Goal: Obtain resource: Download file/media

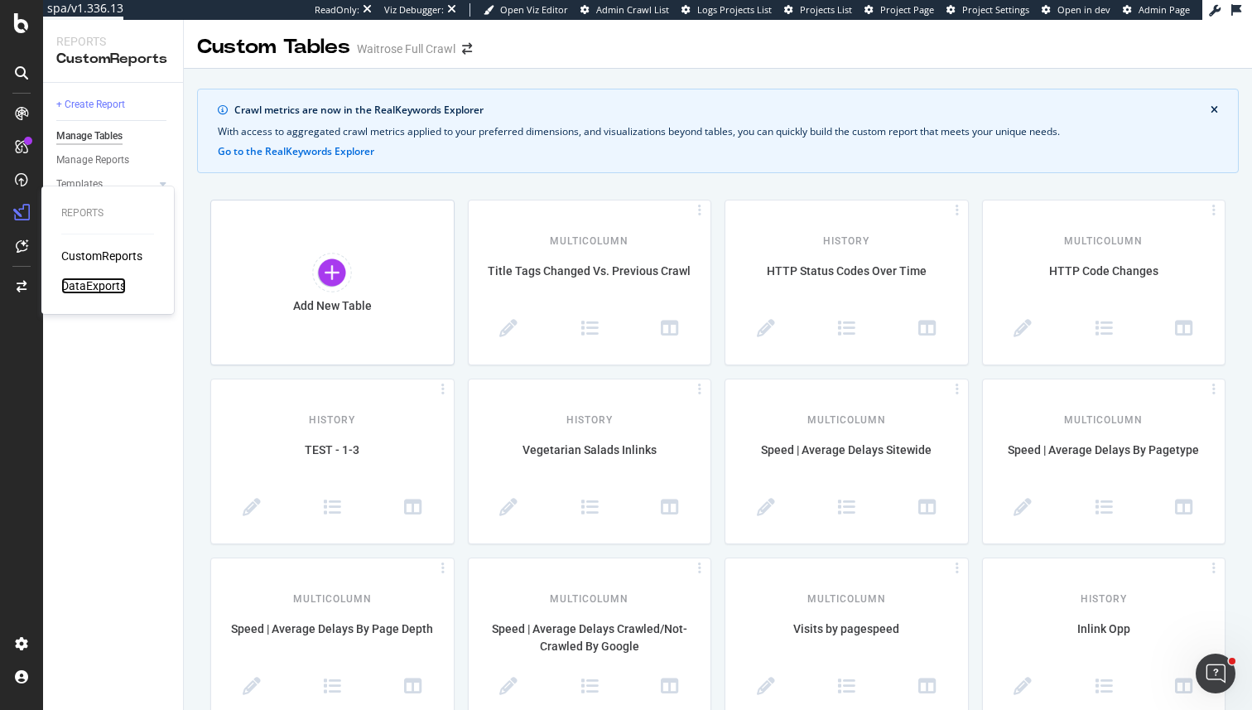
click at [75, 287] on div "DataExports" at bounding box center [93, 285] width 65 height 17
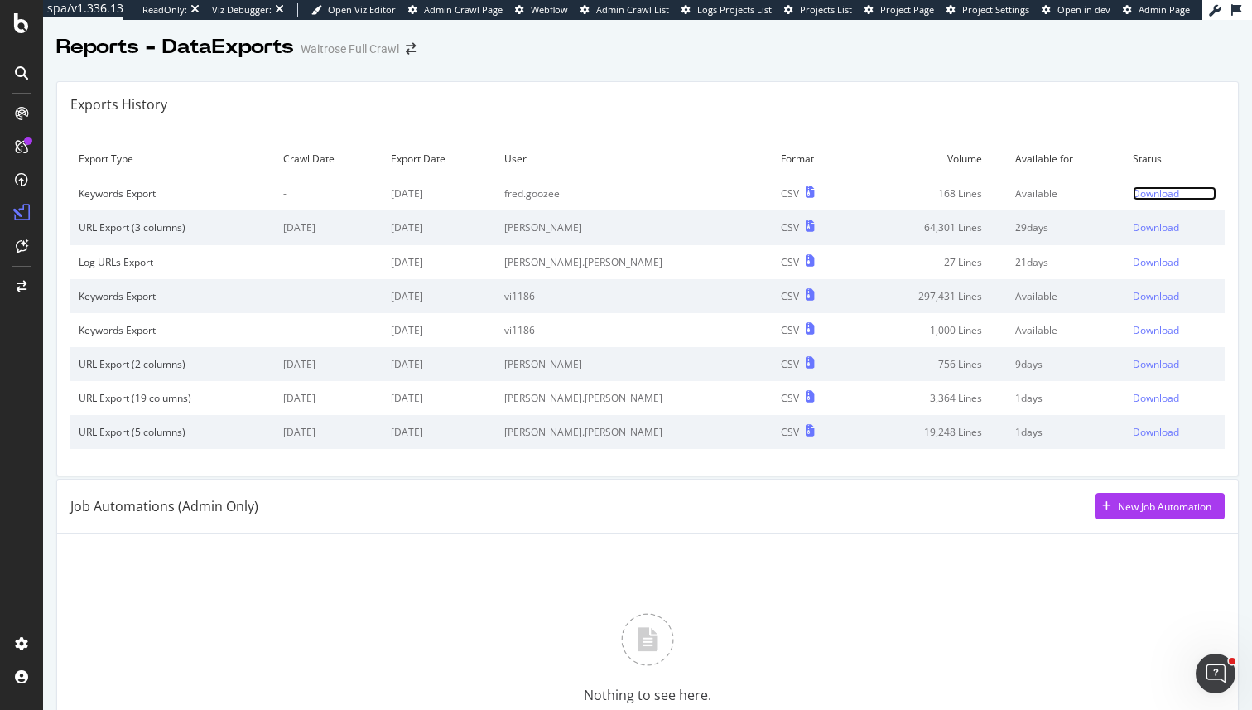
click at [1144, 194] on div "Download" at bounding box center [1156, 193] width 46 height 14
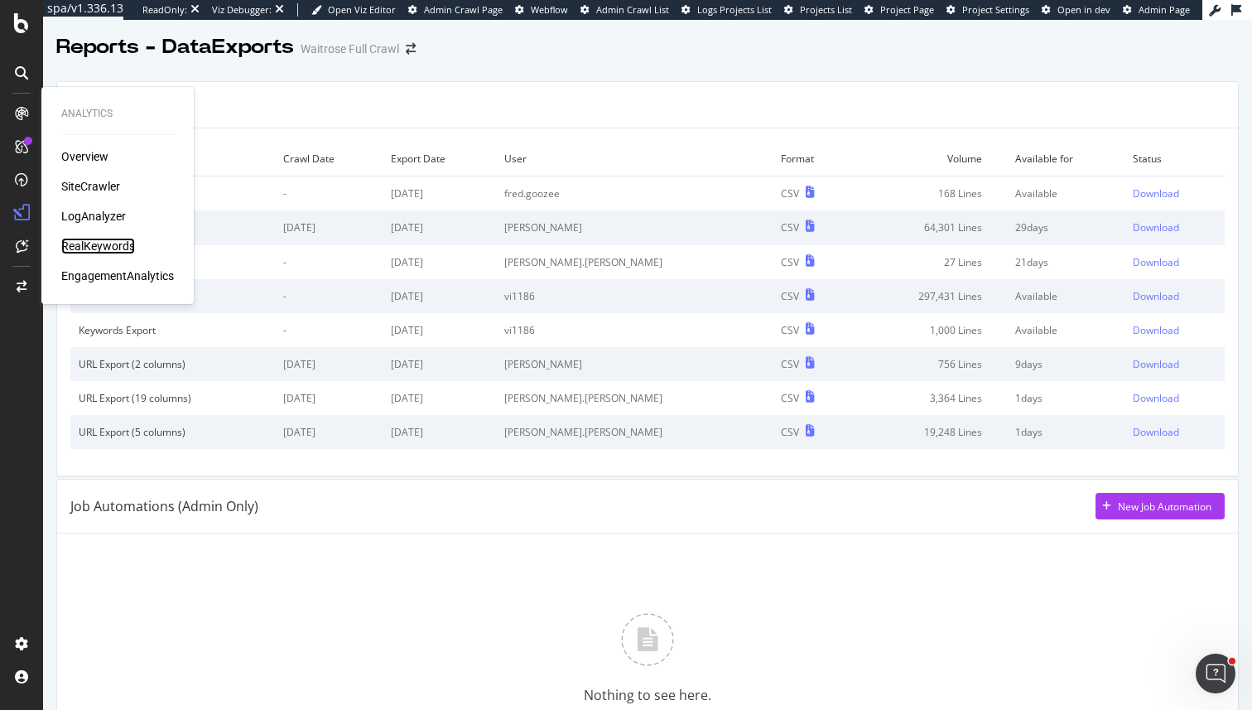
click at [113, 246] on div "RealKeywords" at bounding box center [98, 246] width 74 height 17
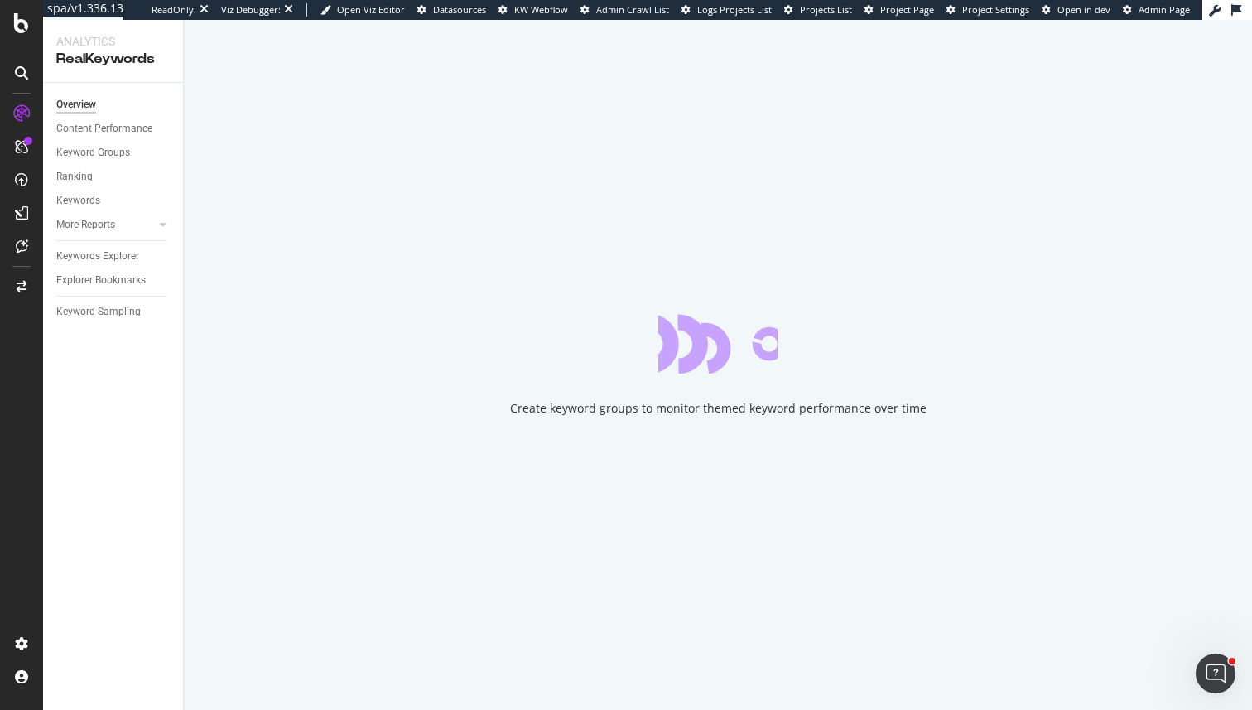
click at [457, 462] on div "Create keyword groups to monitor themed keyword performance over time" at bounding box center [718, 365] width 1068 height 690
click at [123, 256] on div "Keywords Explorer" at bounding box center [97, 256] width 83 height 17
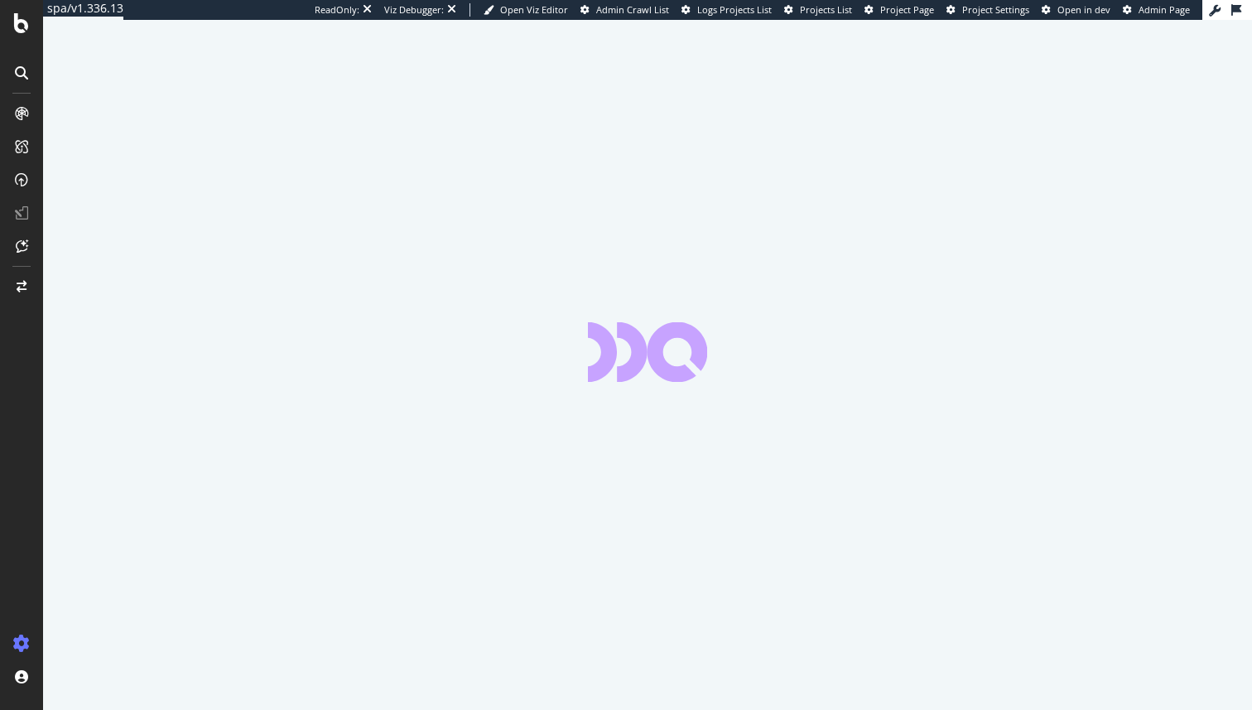
click at [65, 66] on div at bounding box center [647, 365] width 1209 height 690
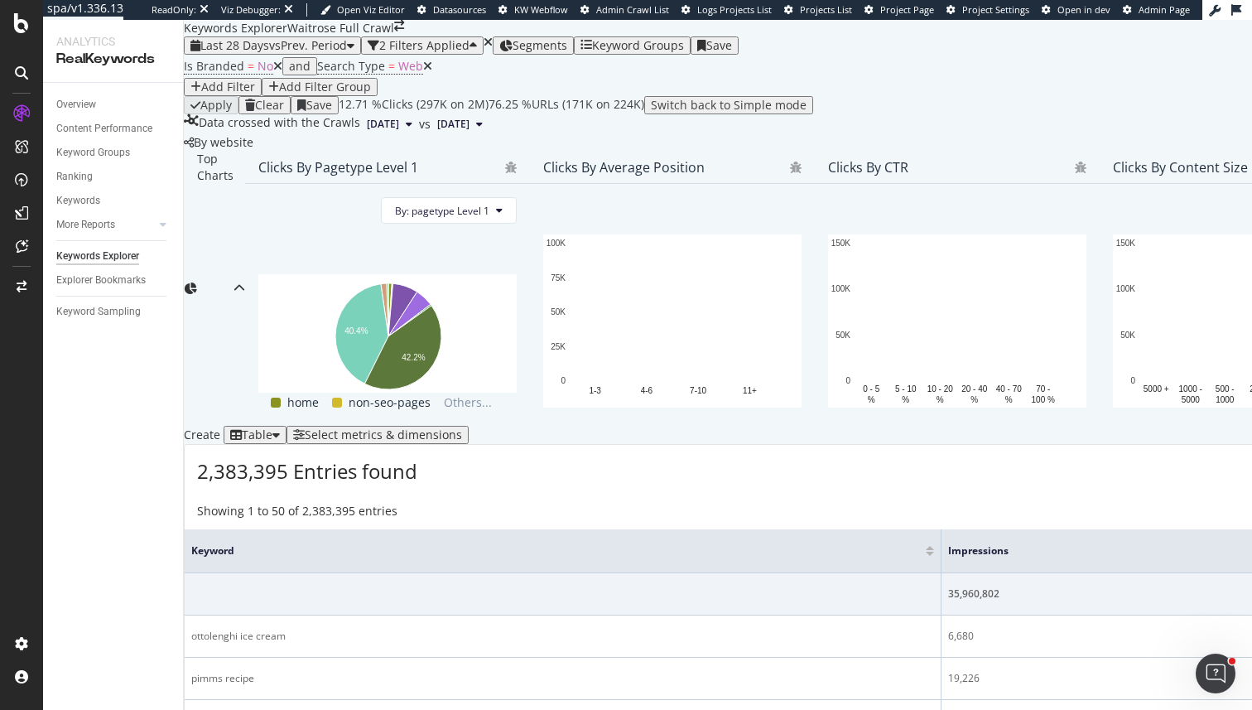
scroll to position [306, 0]
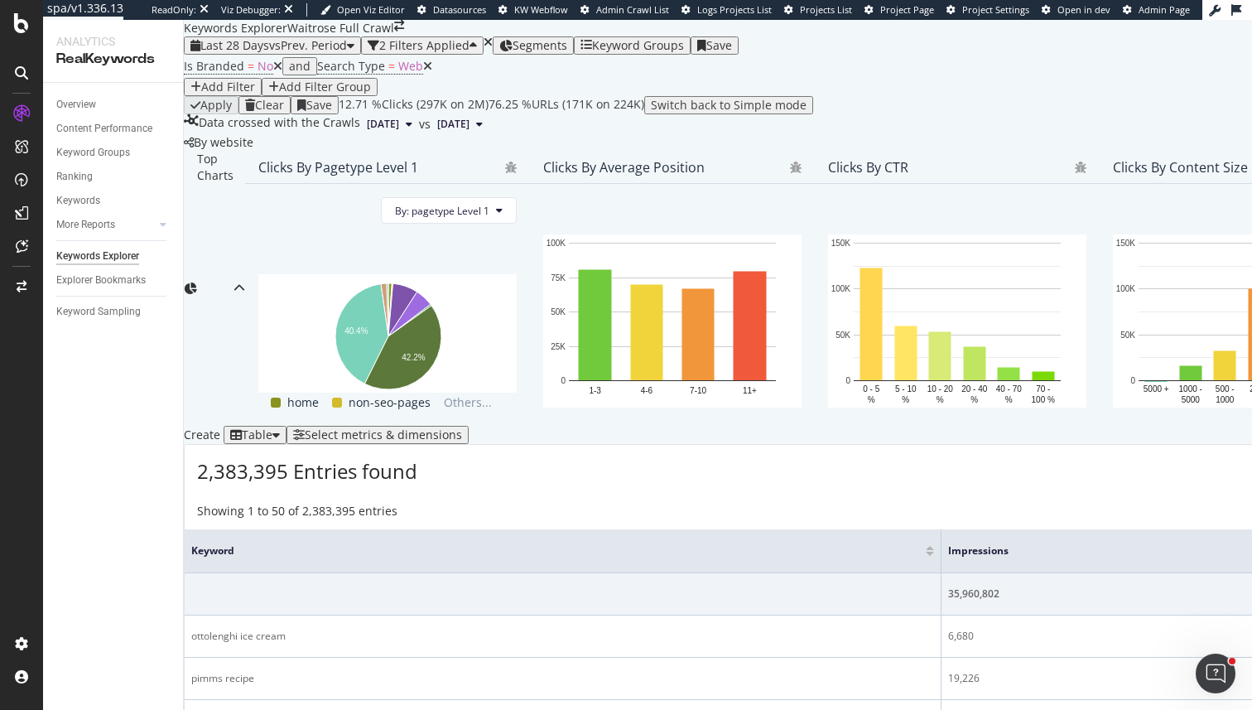
click at [462, 428] on div "Select metrics & dimensions" at bounding box center [377, 434] width 169 height 13
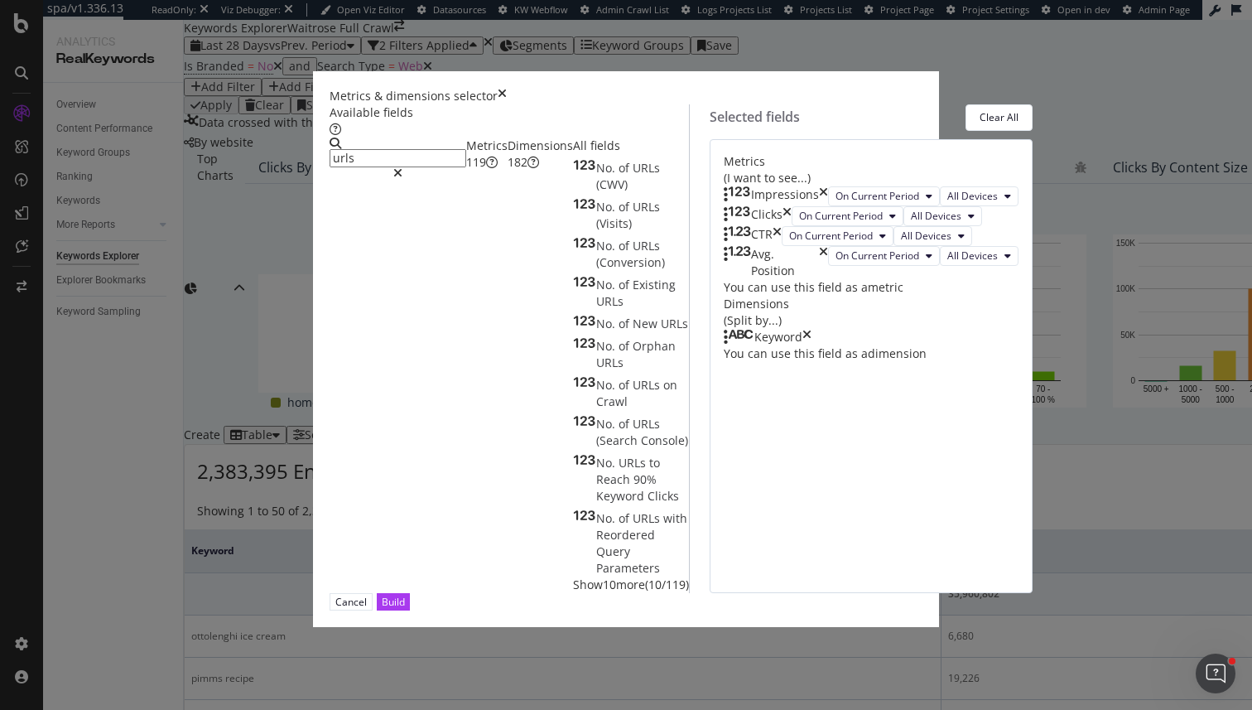
click at [330, 157] on input "urls" at bounding box center [398, 158] width 137 height 18
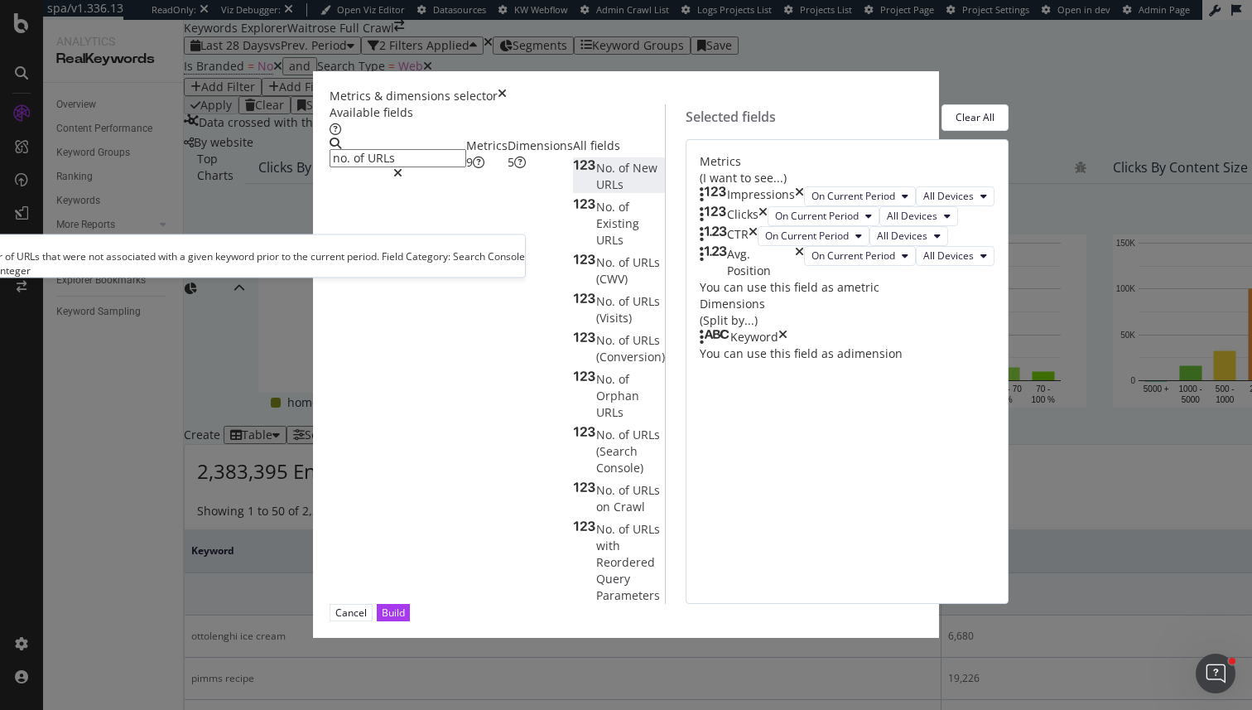
type input "no. of URLs"
click at [619, 176] on span "of" at bounding box center [626, 168] width 14 height 16
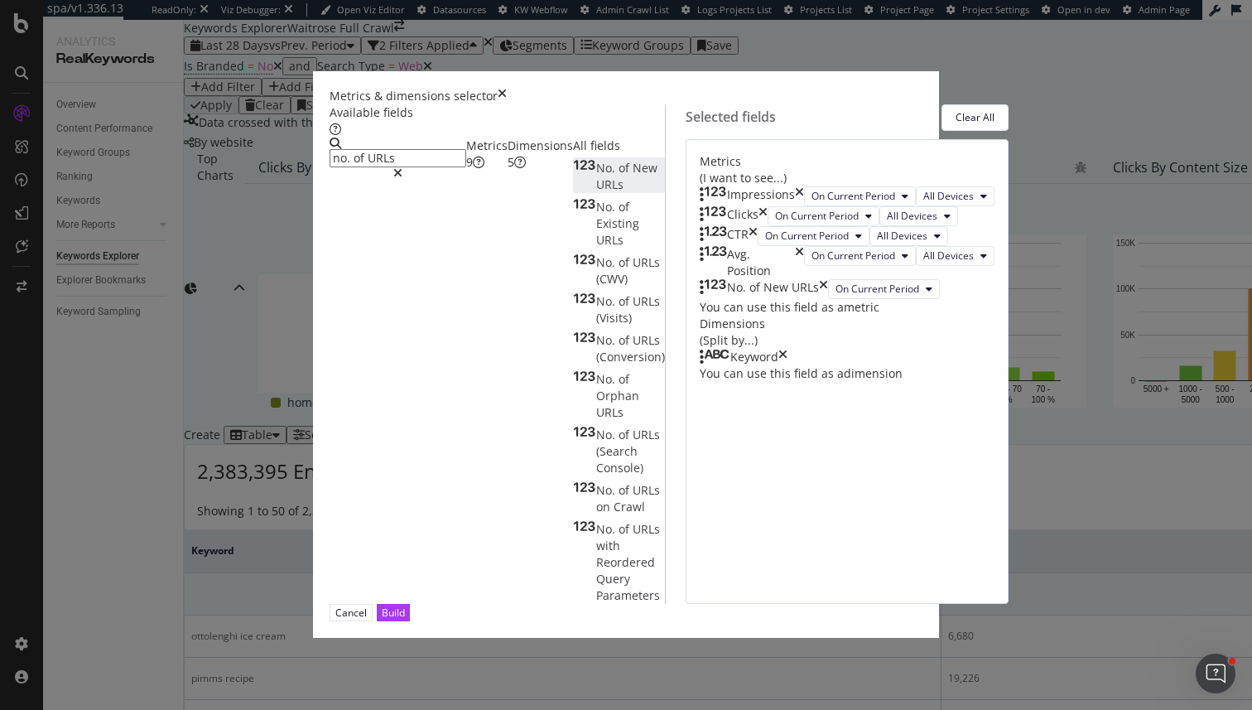
click at [828, 299] on div "No. of New URLs" at bounding box center [764, 289] width 128 height 20
click at [828, 299] on icon "times" at bounding box center [823, 289] width 9 height 20
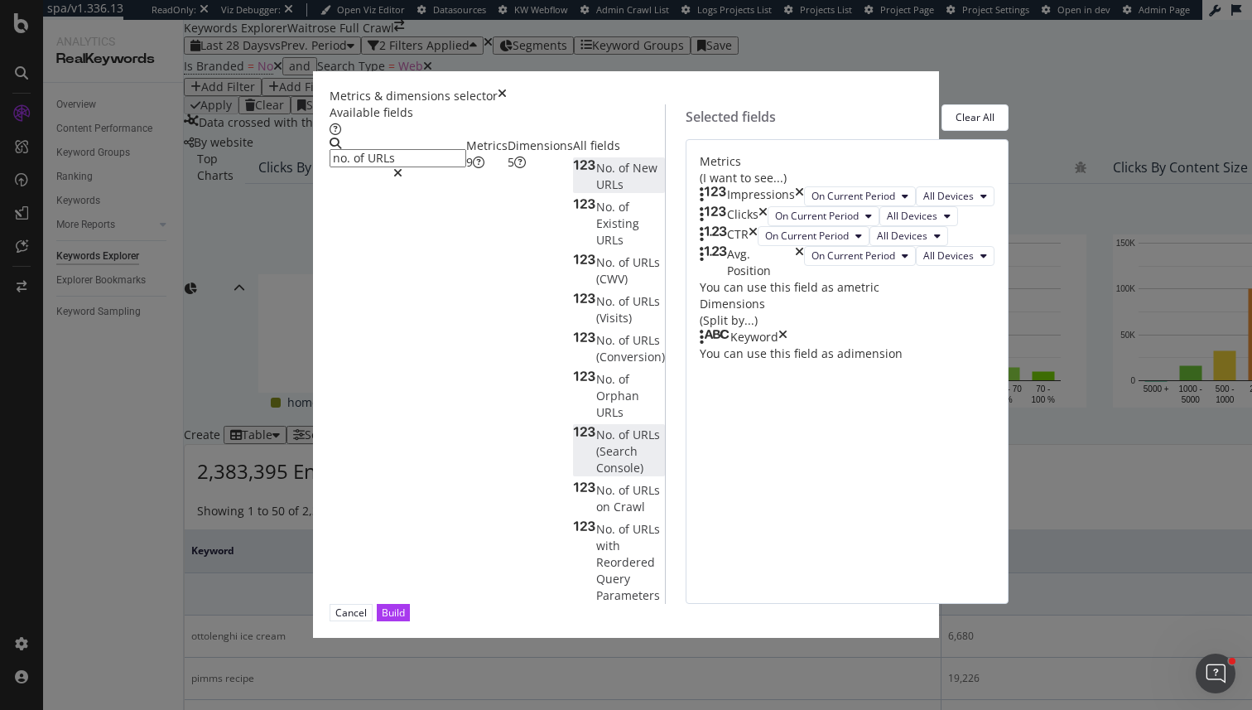
click at [596, 443] on span "(Search" at bounding box center [616, 451] width 41 height 16
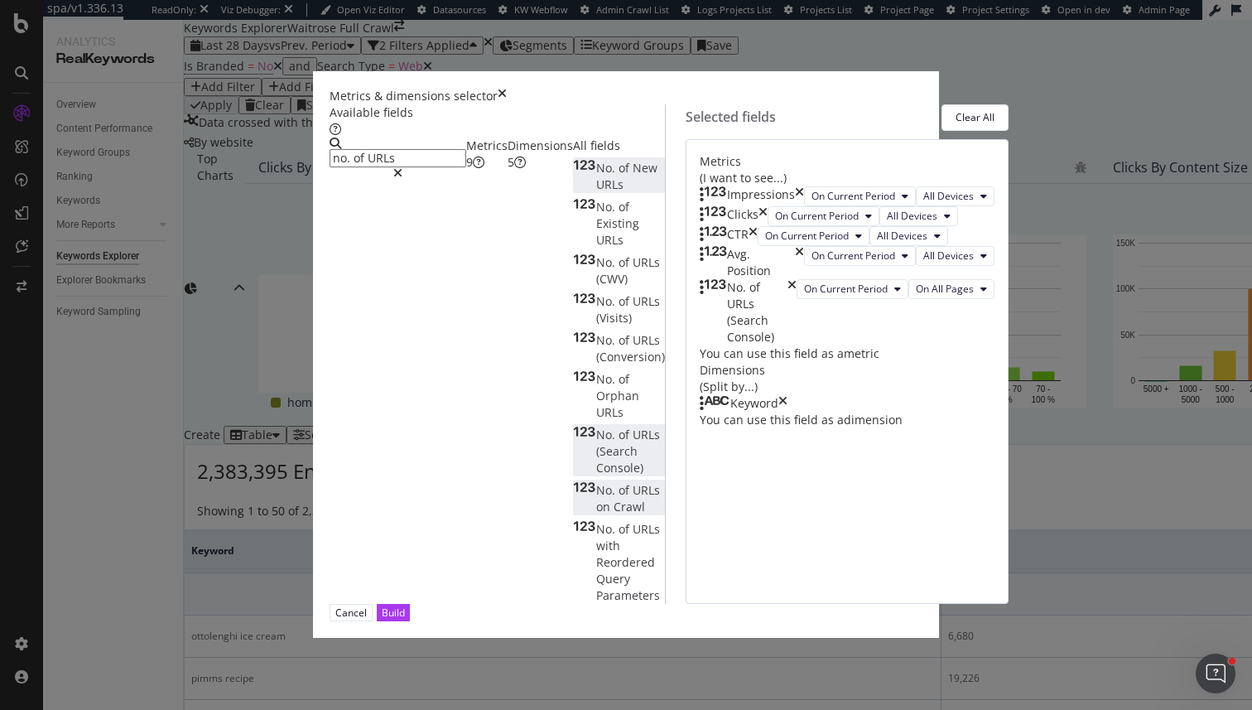
click at [614, 499] on span "Crawl" at bounding box center [629, 507] width 31 height 16
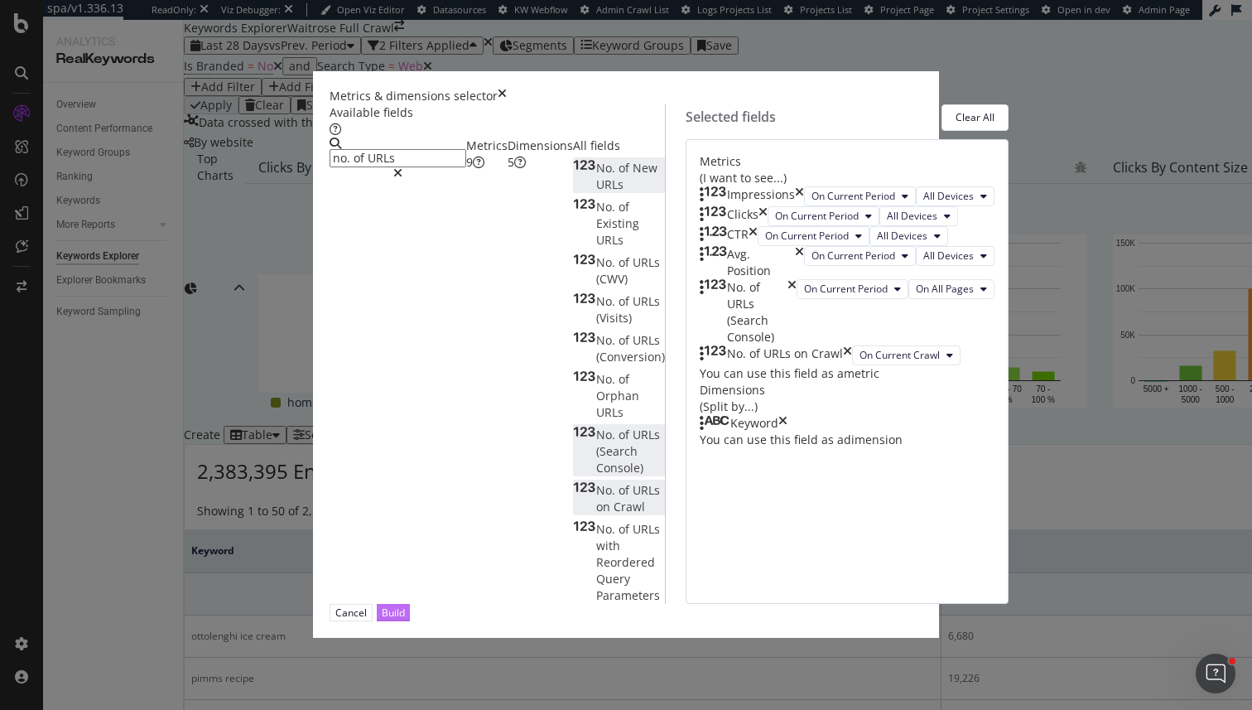
click at [405, 620] on div "Build" at bounding box center [393, 612] width 23 height 14
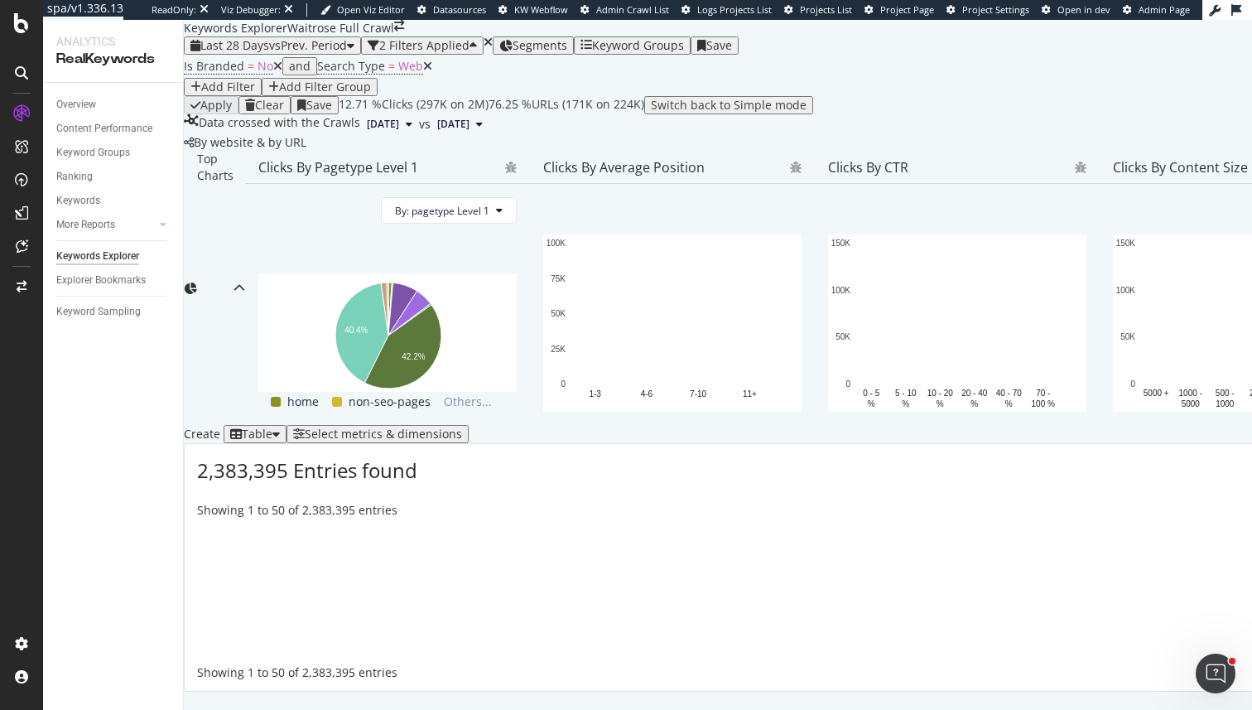
scroll to position [250, 0]
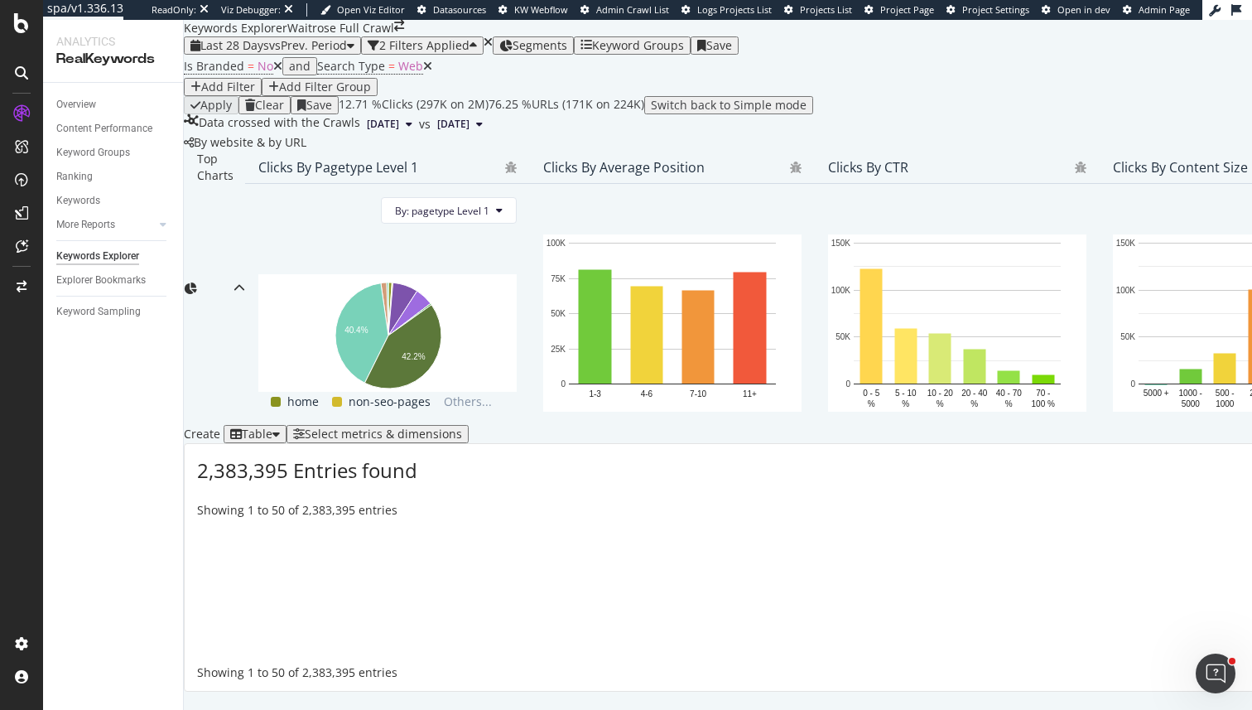
click at [462, 427] on div "Select metrics & dimensions" at bounding box center [383, 433] width 157 height 13
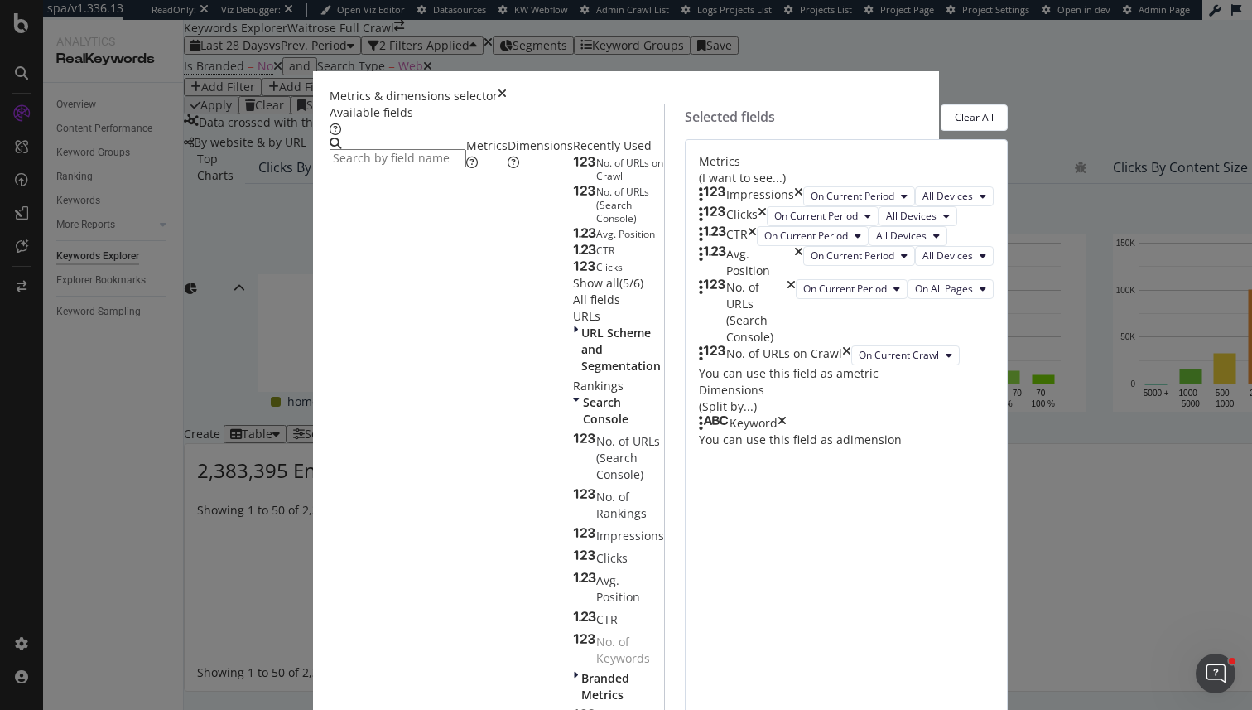
scroll to position [83, 0]
click at [787, 432] on div "Keyword" at bounding box center [743, 423] width 88 height 17
click at [787, 432] on icon "times" at bounding box center [782, 423] width 9 height 17
click at [508, 171] on div "Dimensions" at bounding box center [540, 153] width 65 height 33
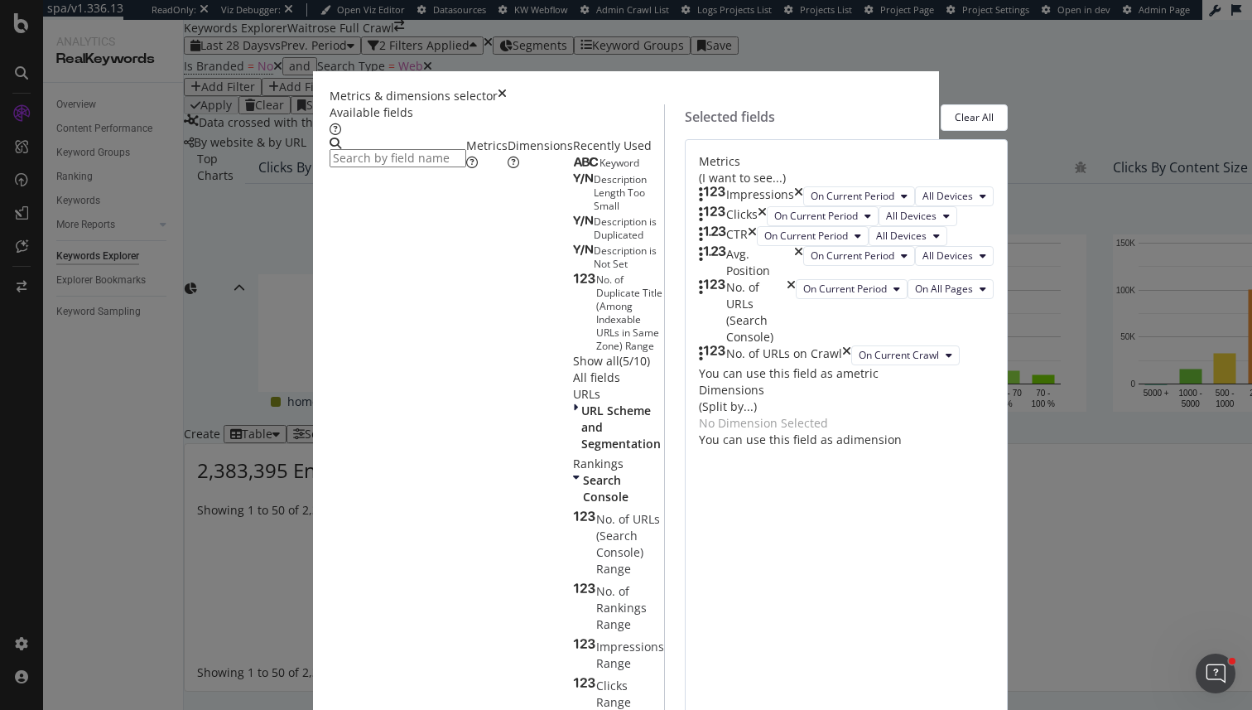
click at [419, 149] on input "modal" at bounding box center [398, 158] width 137 height 18
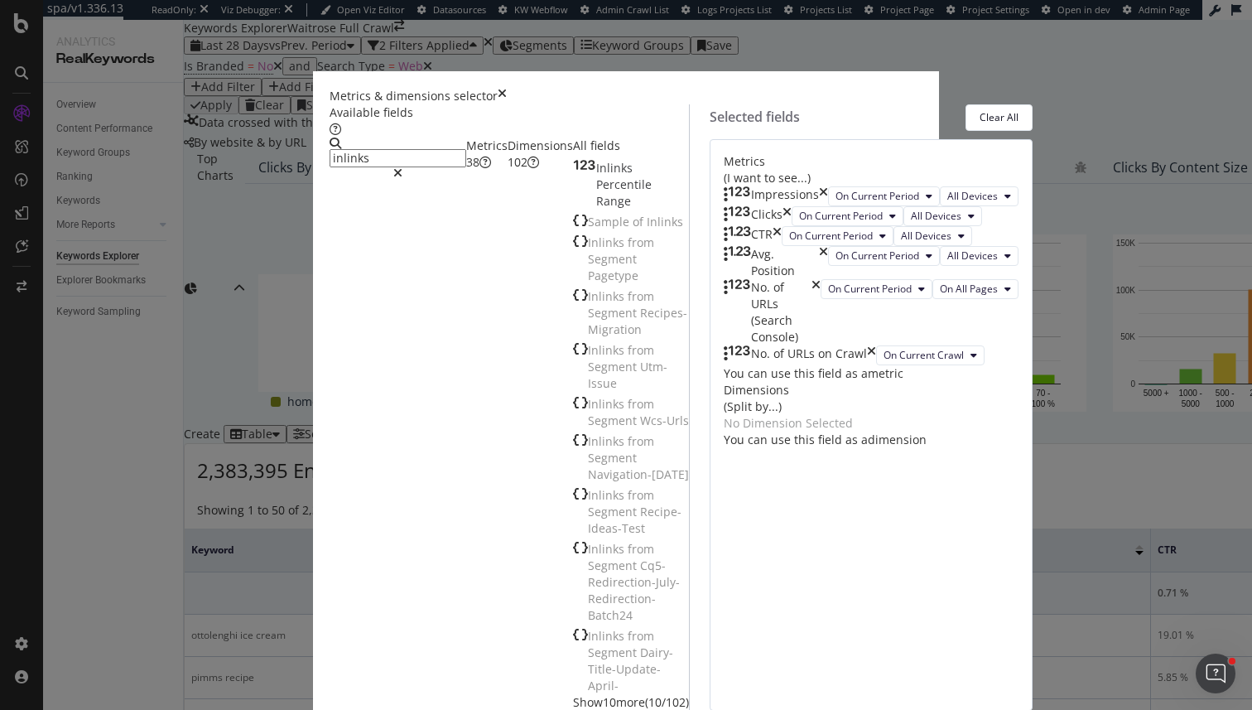
type input "inlinks"
click at [573, 694] on span "Show 10 more" at bounding box center [609, 702] width 72 height 16
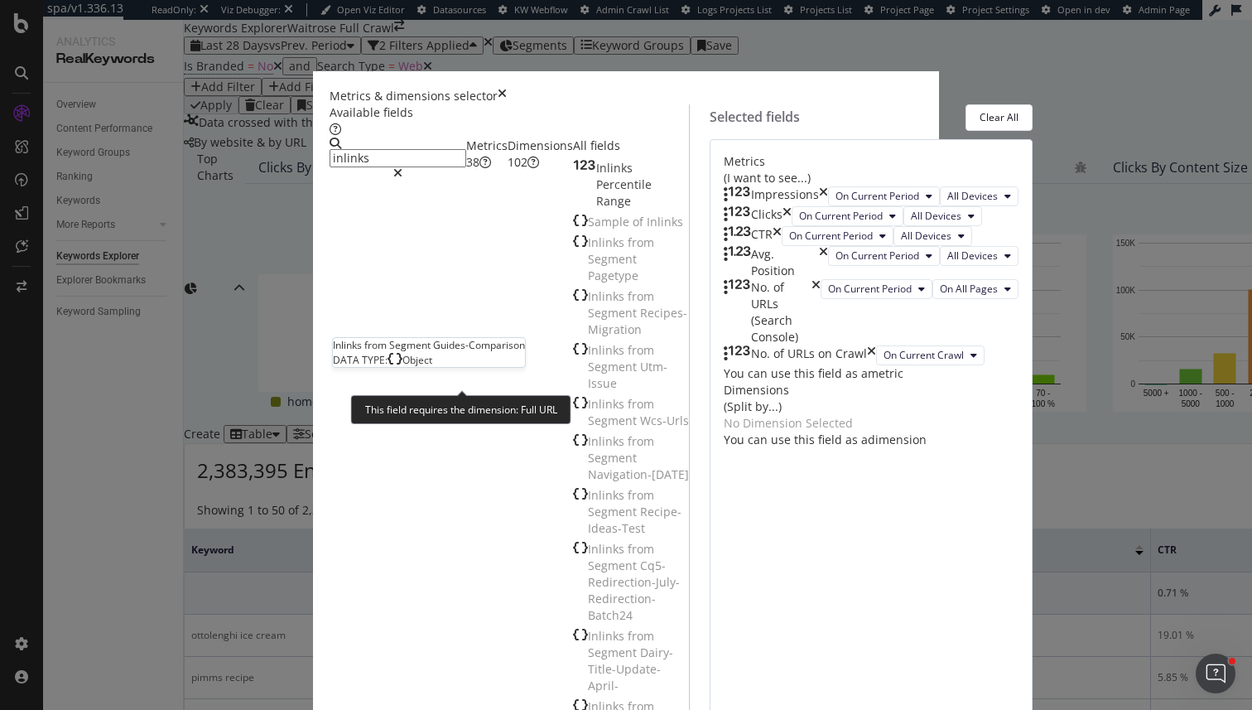
scroll to position [110, 0]
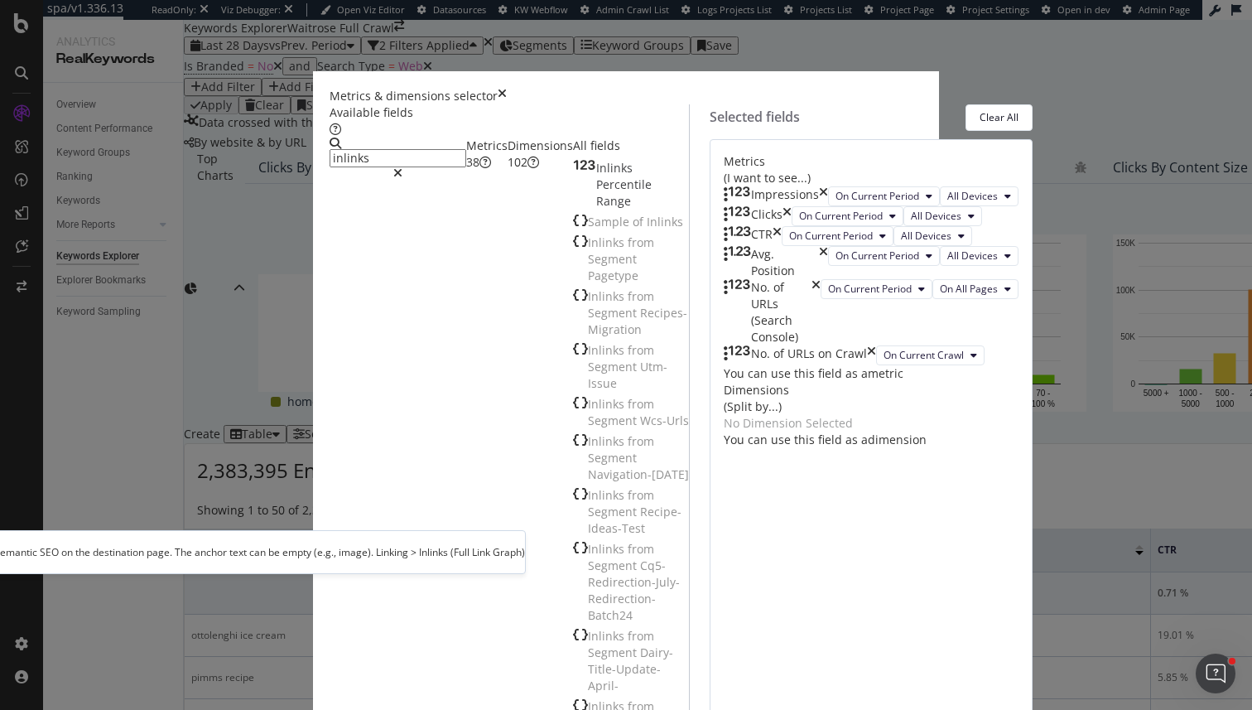
scroll to position [311, 0]
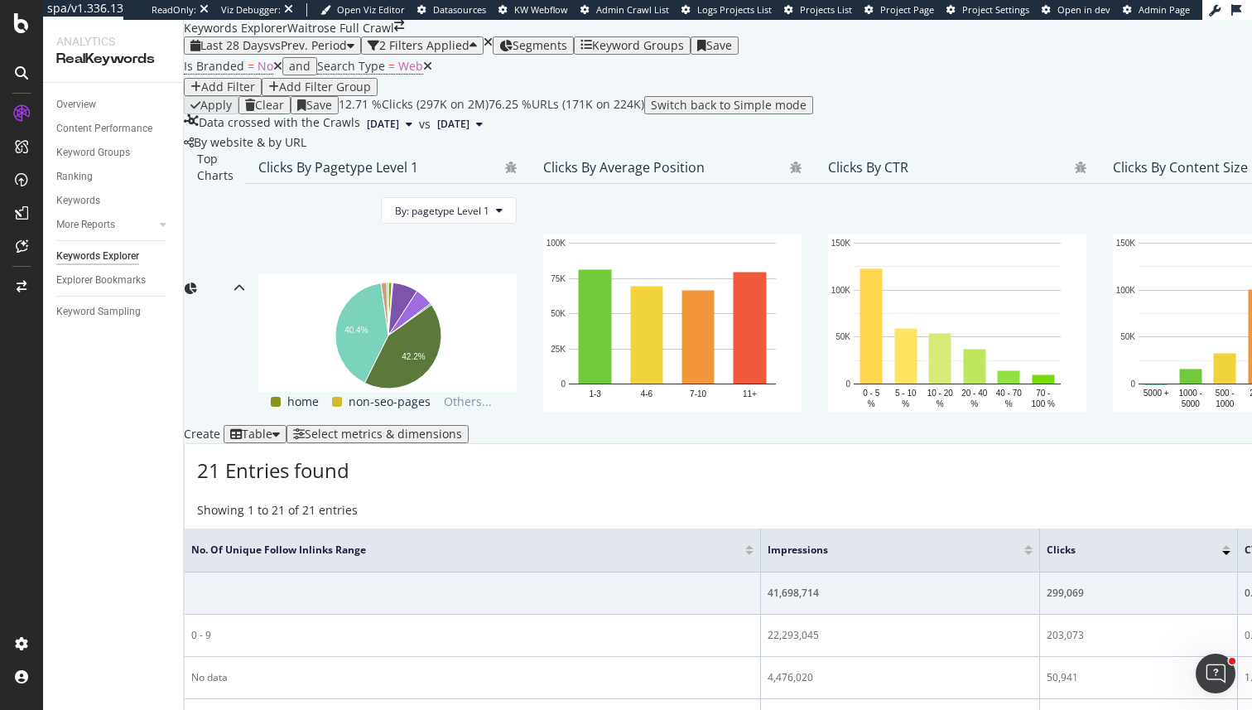
scroll to position [172, 0]
click at [305, 440] on div "button" at bounding box center [299, 434] width 12 height 12
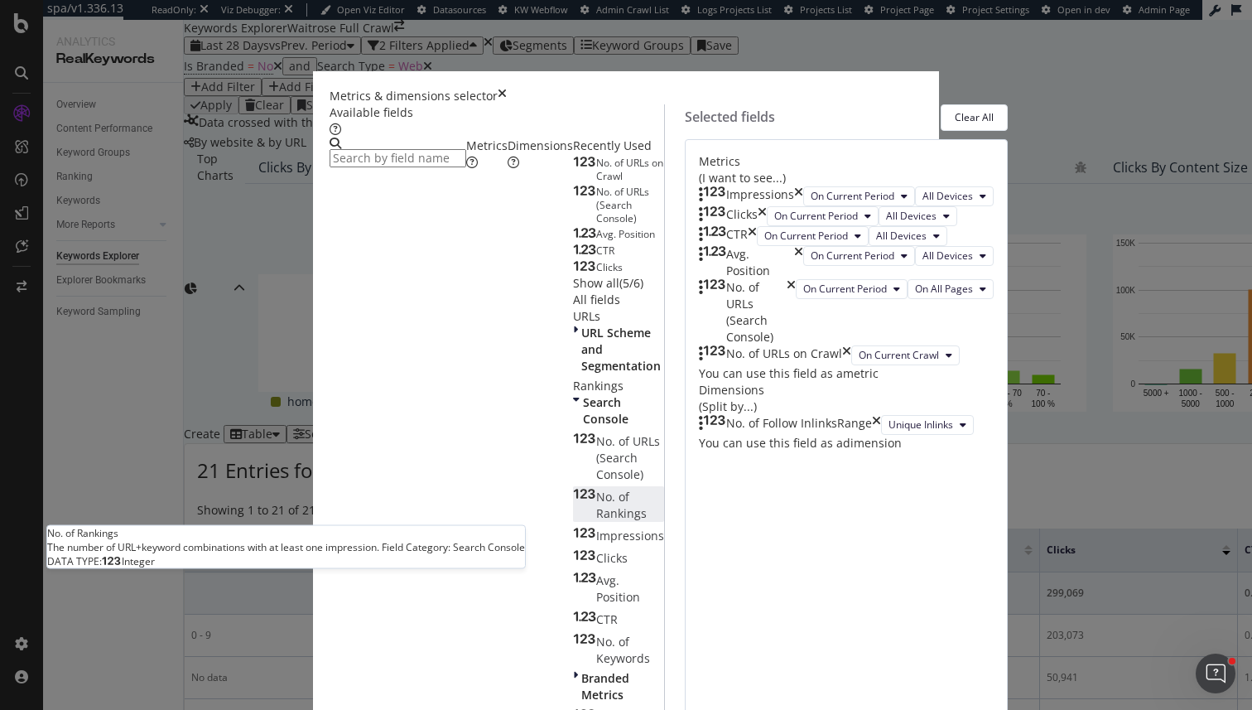
scroll to position [0, 0]
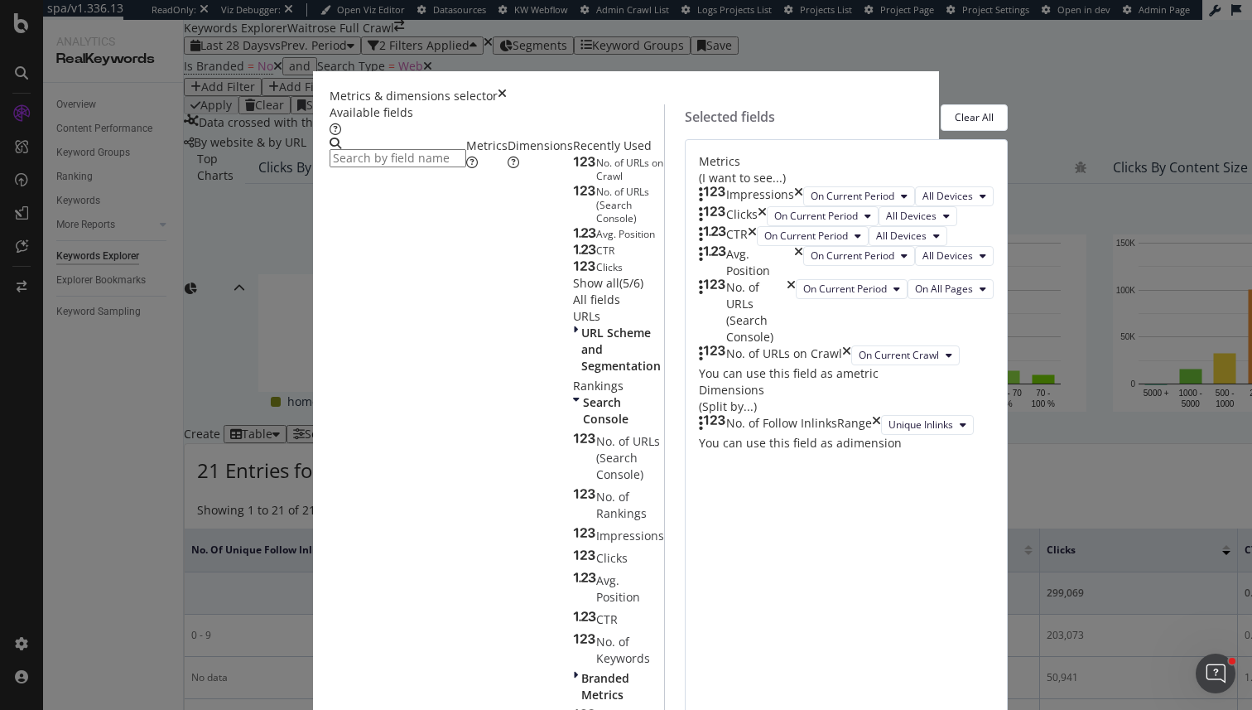
click at [394, 158] on input "modal" at bounding box center [398, 158] width 137 height 18
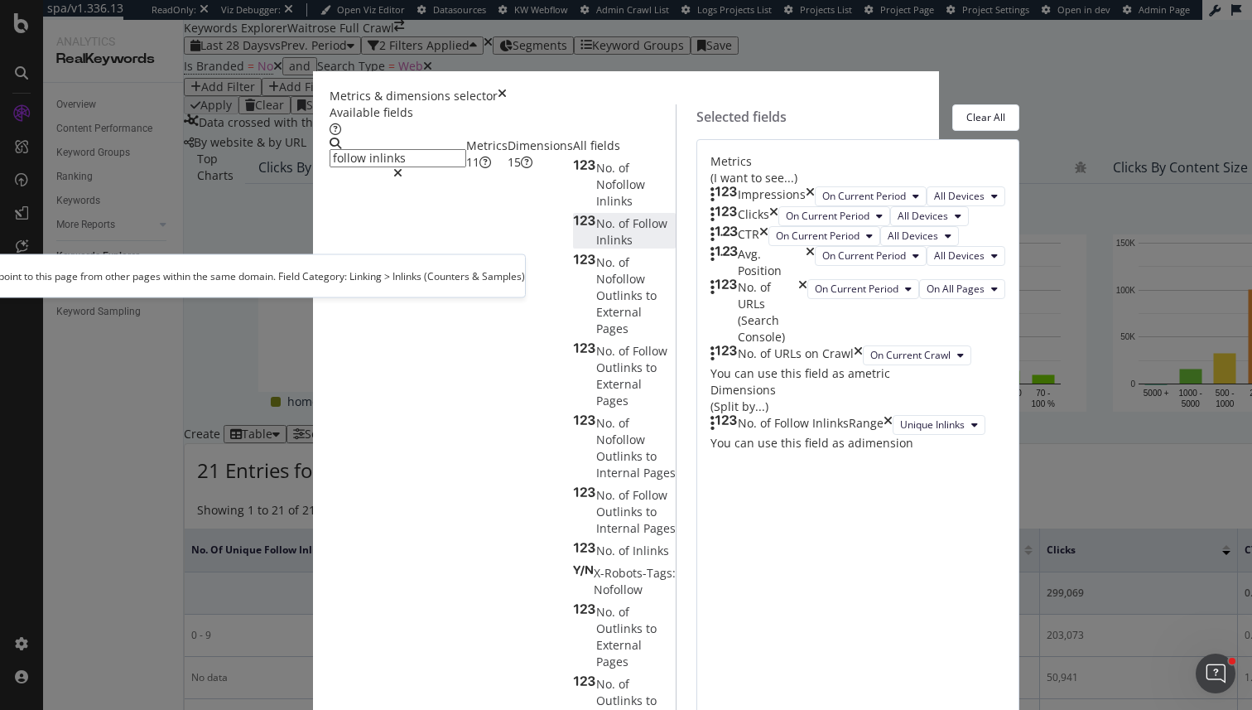
type input "follow inlinks"
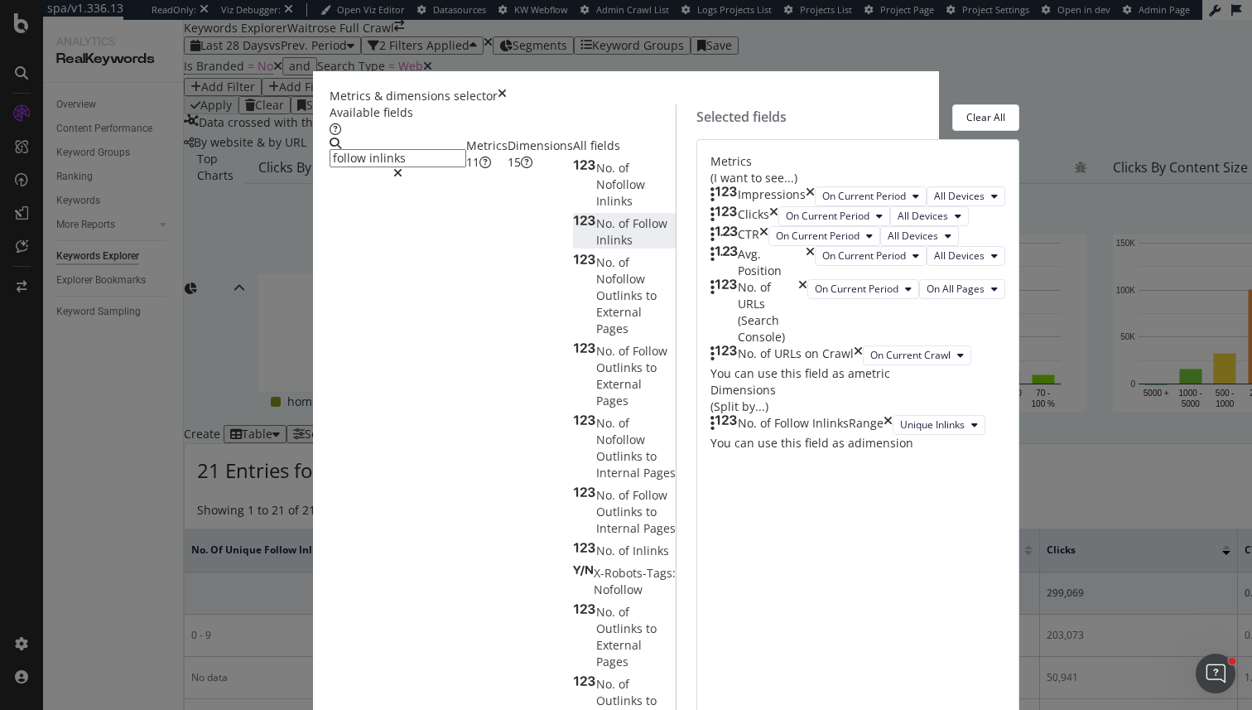
click at [633, 231] on span "Follow" at bounding box center [650, 223] width 35 height 16
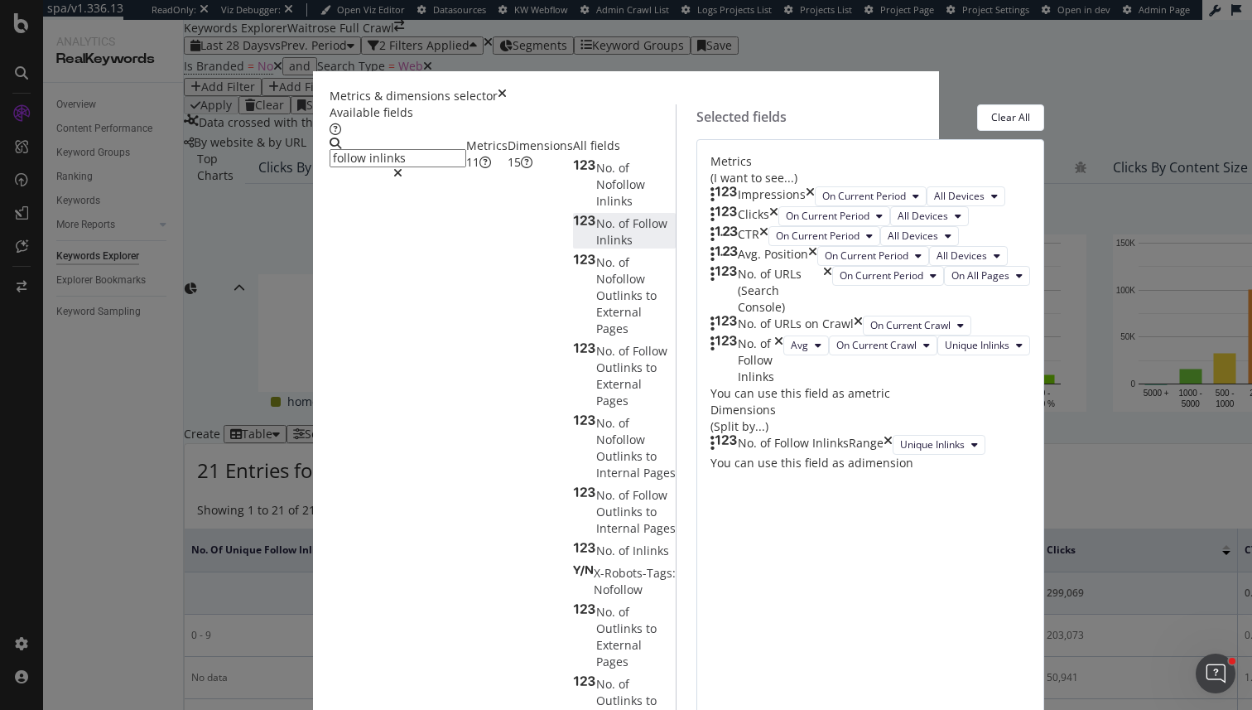
scroll to position [176, 0]
drag, startPoint x: 672, startPoint y: 389, endPoint x: 668, endPoint y: 569, distance: 179.8
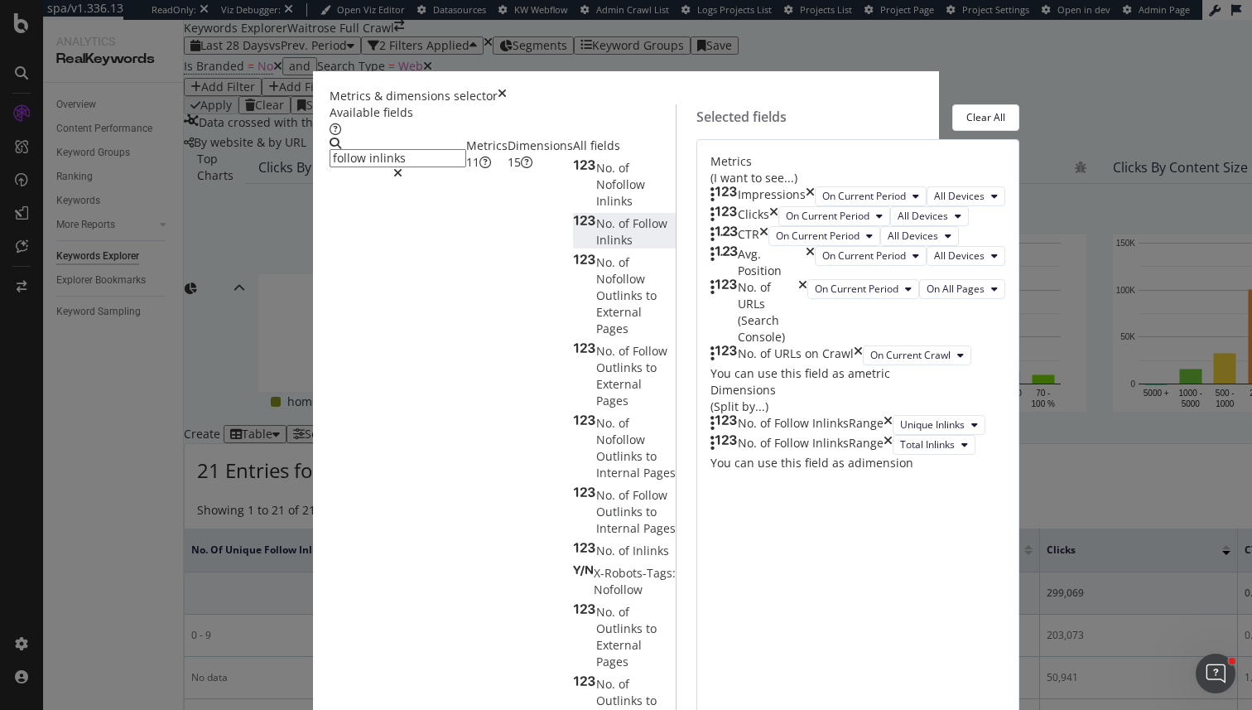
click at [893, 435] on div "No. of Follow Inlinks Range" at bounding box center [802, 425] width 182 height 20
click at [893, 435] on icon "times" at bounding box center [888, 425] width 9 height 20
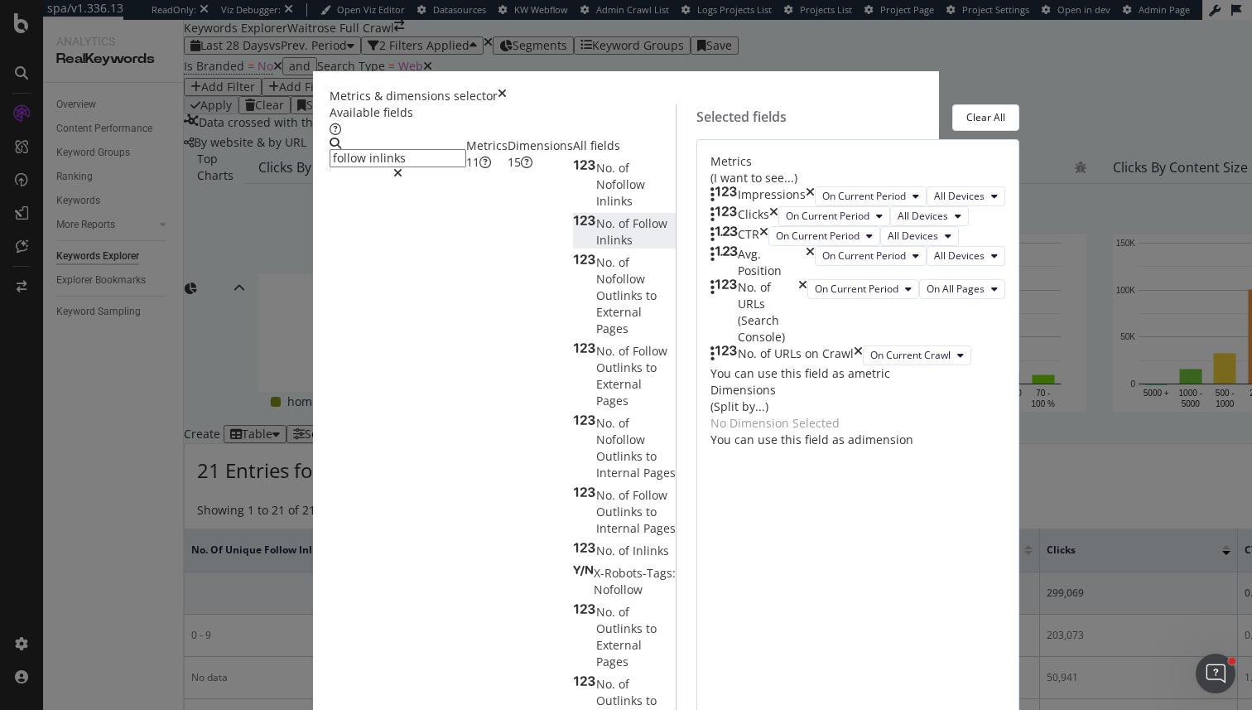
scroll to position [78, 0]
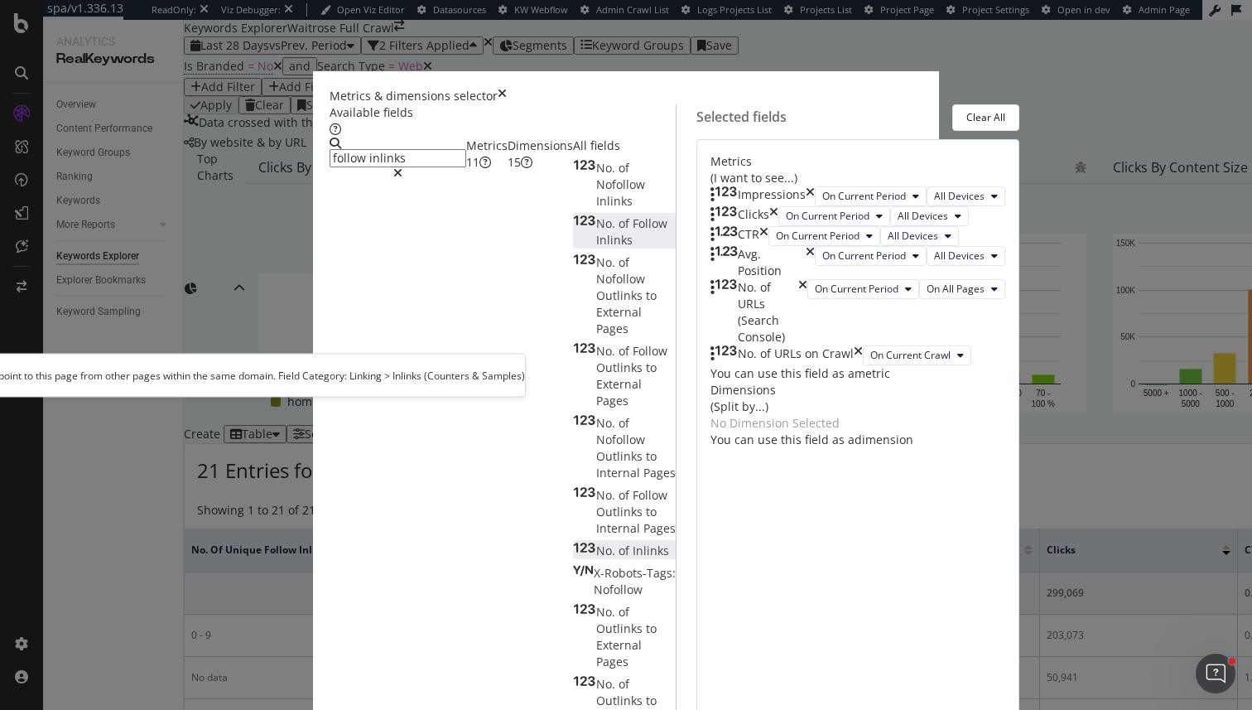
click at [573, 542] on div "No. of Inlinks" at bounding box center [621, 550] width 96 height 17
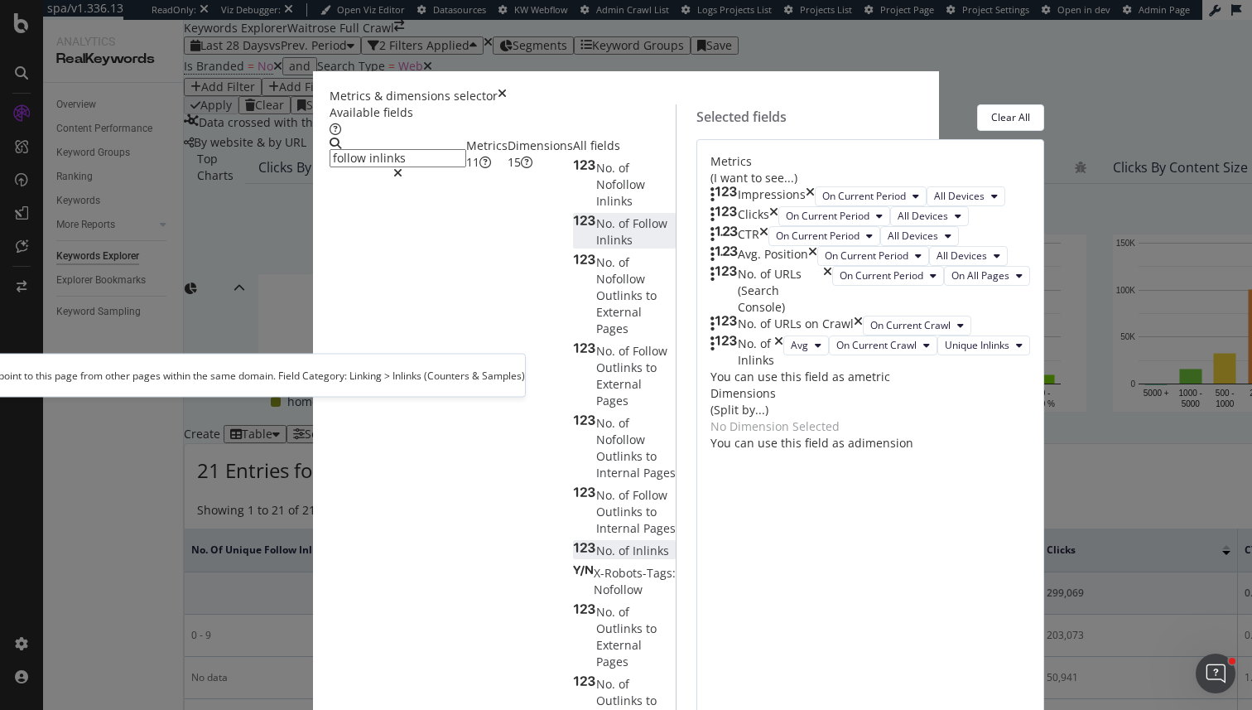
scroll to position [113, 0]
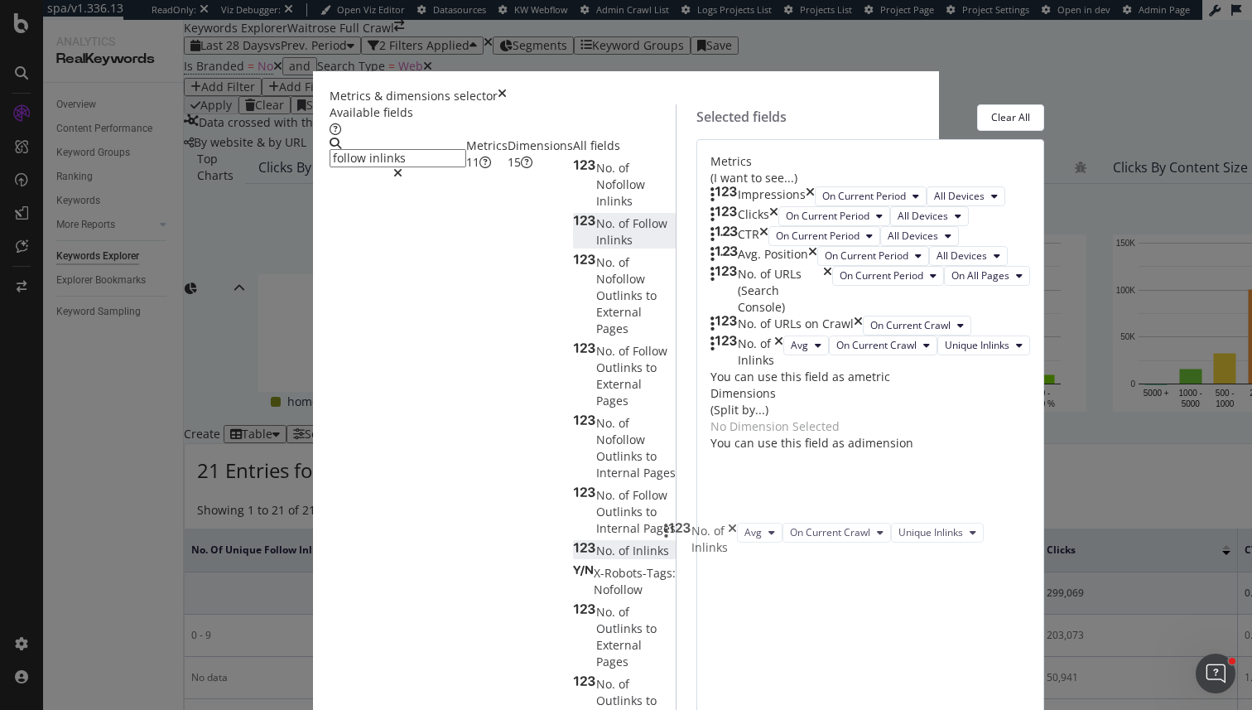
drag, startPoint x: 679, startPoint y: 450, endPoint x: 682, endPoint y: 542, distance: 92.0
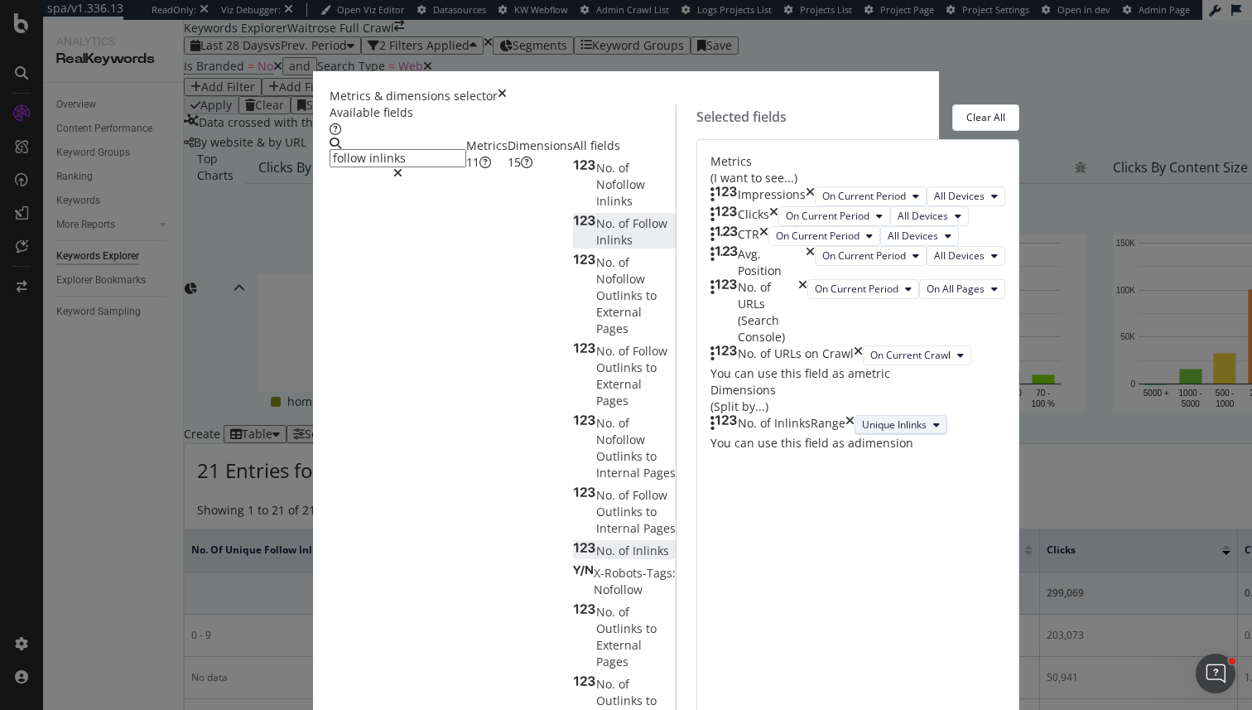
click at [933, 430] on icon "modal" at bounding box center [936, 425] width 7 height 10
click at [785, 451] on div "No. of Inlinks Range Unique Inlinks You can use this field as a dimension" at bounding box center [858, 433] width 295 height 36
click at [855, 435] on div "No. of Inlinks Range" at bounding box center [783, 425] width 144 height 20
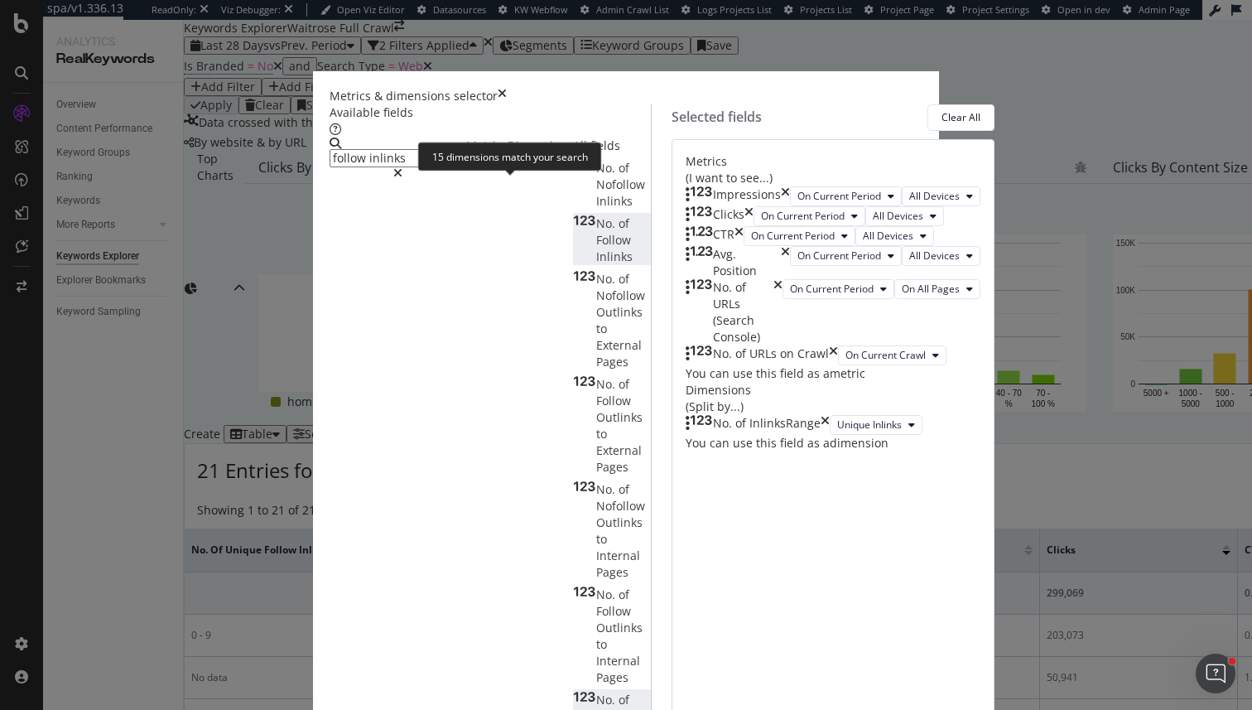
click at [516, 171] on div "15" at bounding box center [514, 162] width 13 height 17
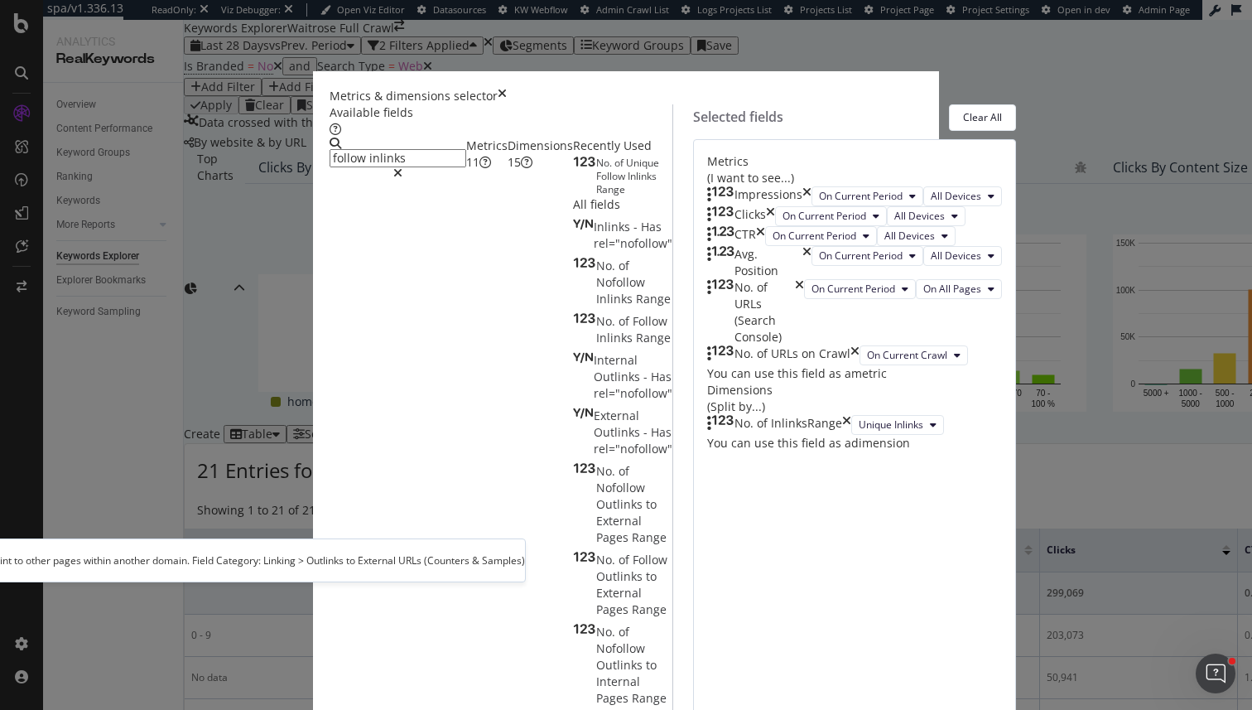
scroll to position [0, 0]
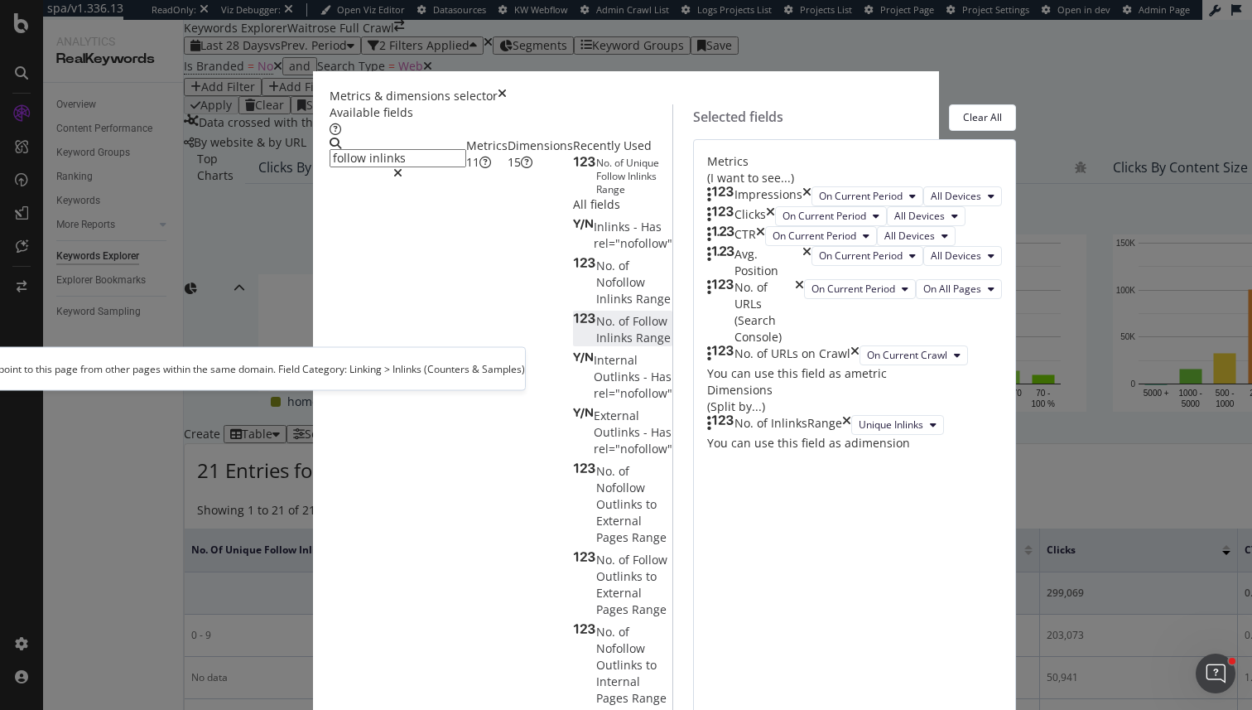
click at [573, 346] on div "No. of Follow Inlinks Range" at bounding box center [622, 329] width 99 height 33
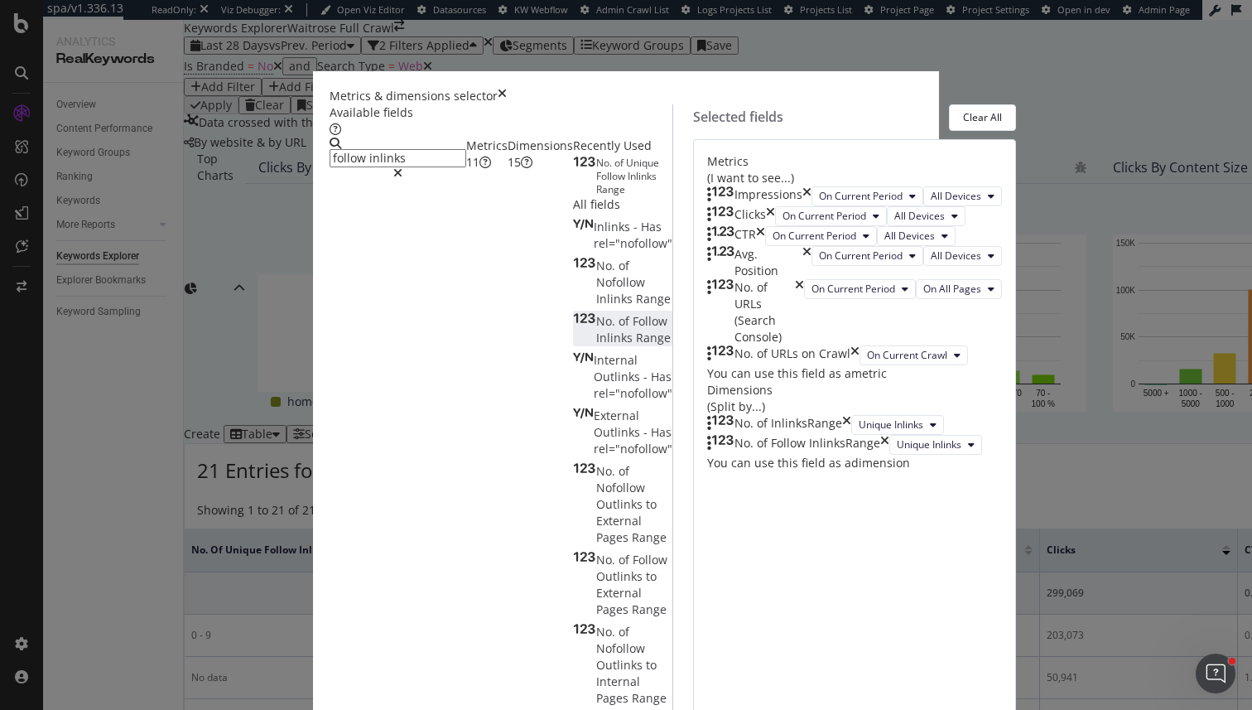
click at [851, 435] on icon "times" at bounding box center [846, 425] width 9 height 20
click at [466, 171] on div "Metrics 11" at bounding box center [486, 153] width 41 height 33
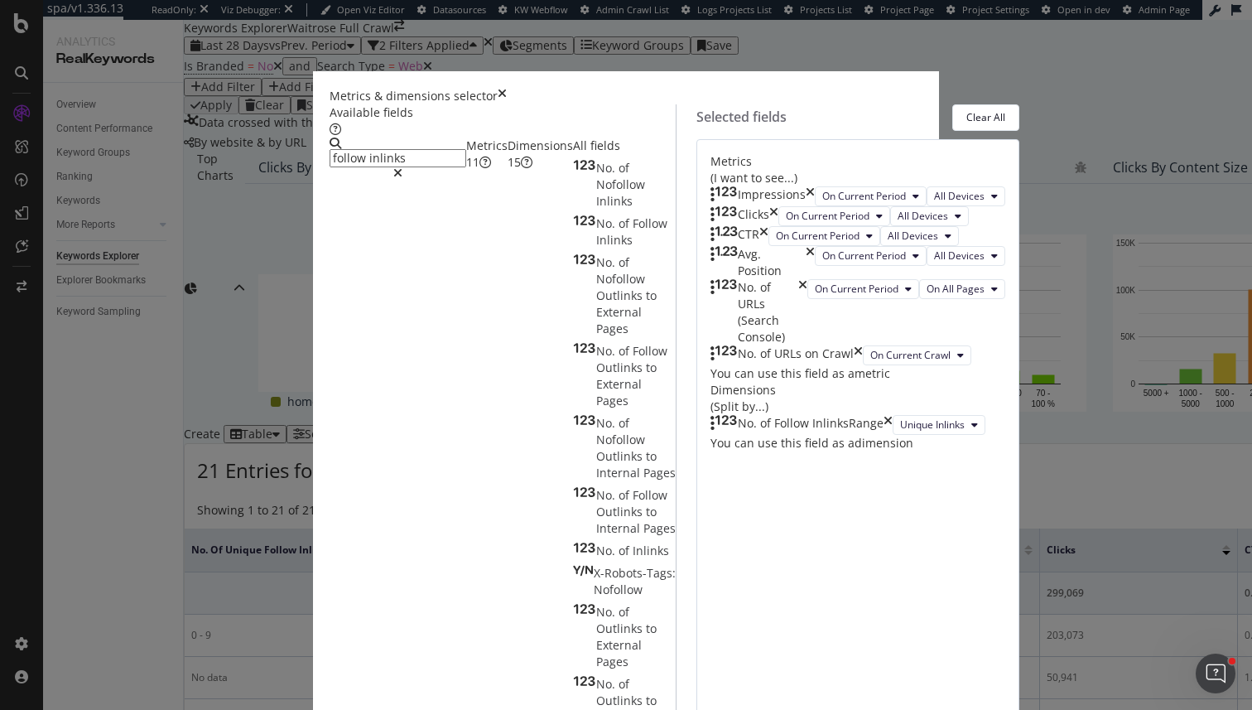
click at [354, 160] on input "follow inlinks" at bounding box center [398, 158] width 137 height 18
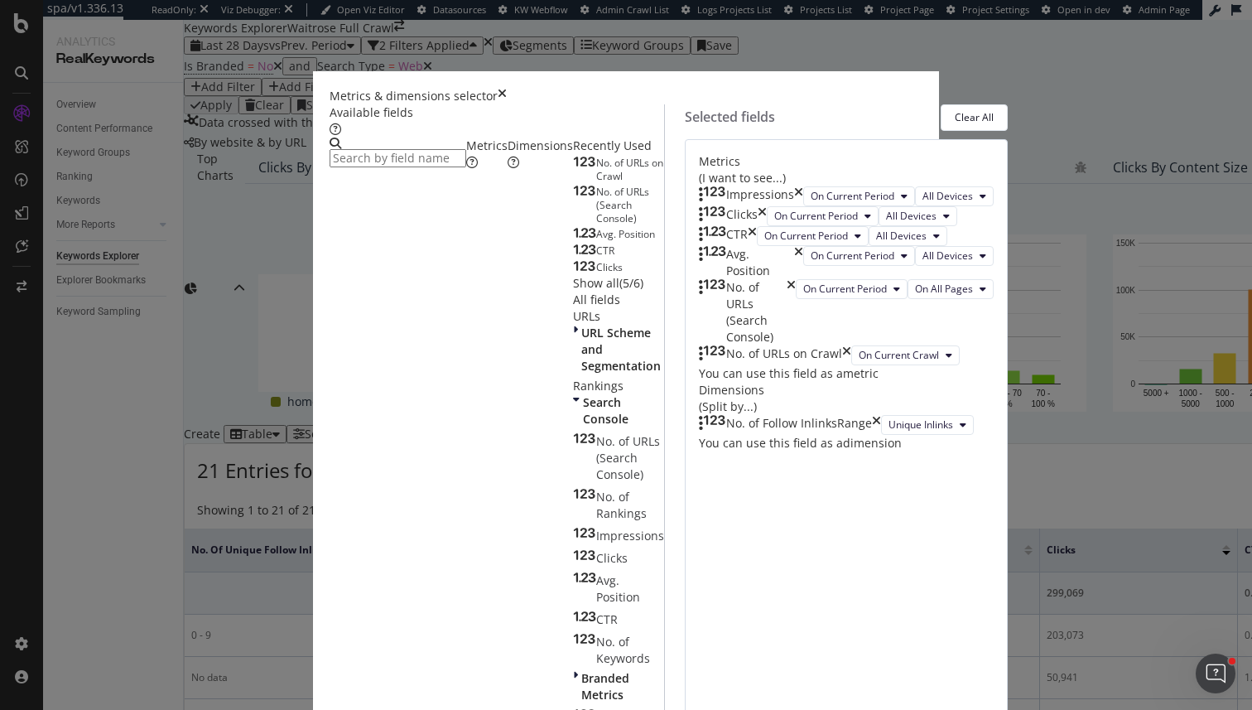
click at [508, 171] on div "Dimensions" at bounding box center [540, 153] width 65 height 33
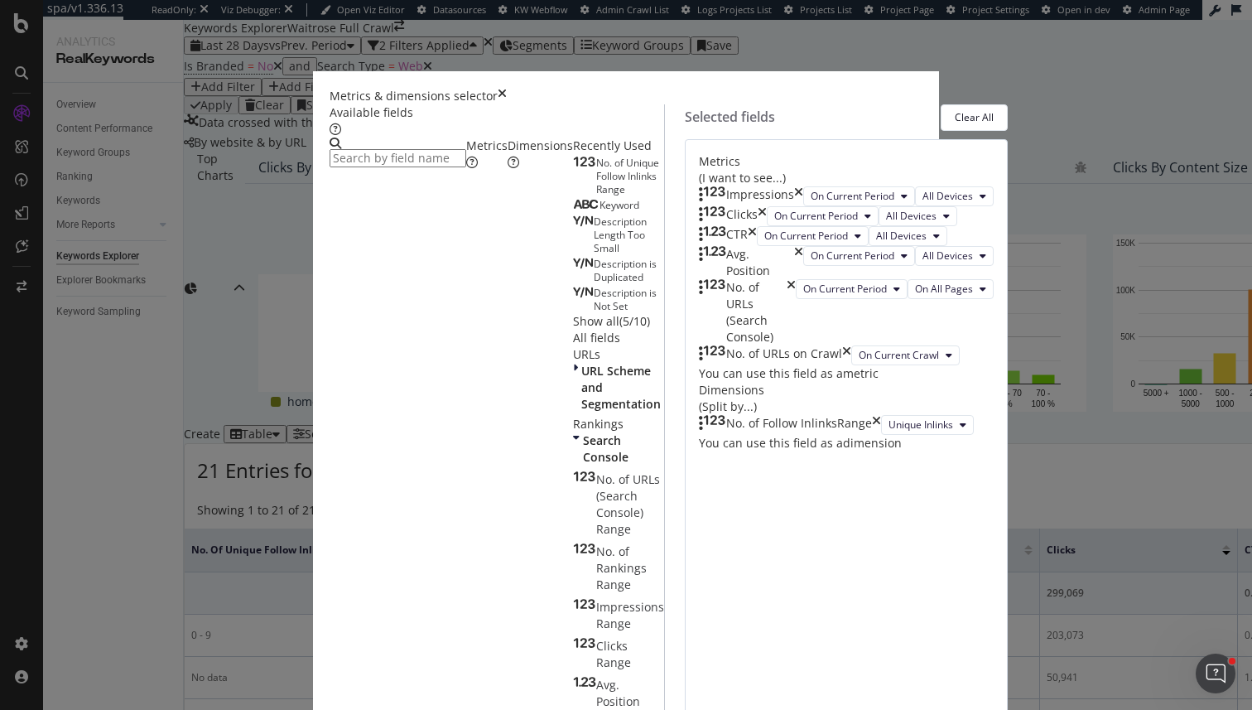
scroll to position [1085, 0]
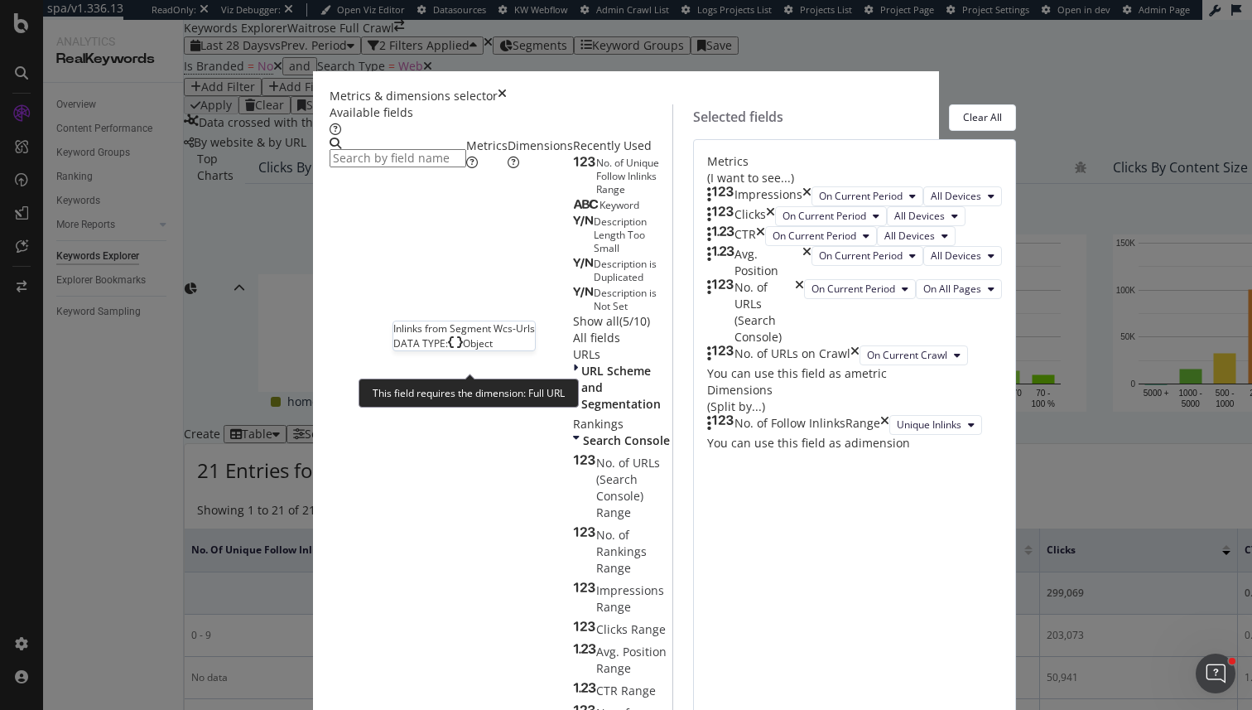
scroll to position [1554, 0]
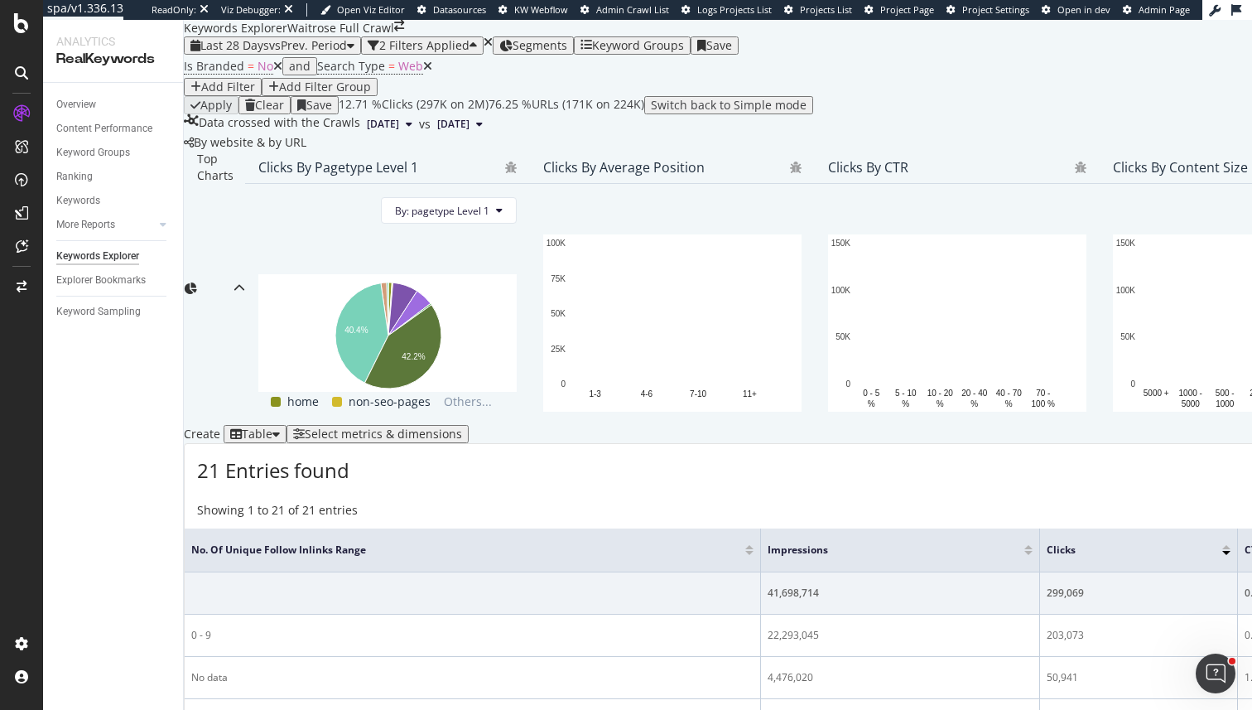
scroll to position [435, 0]
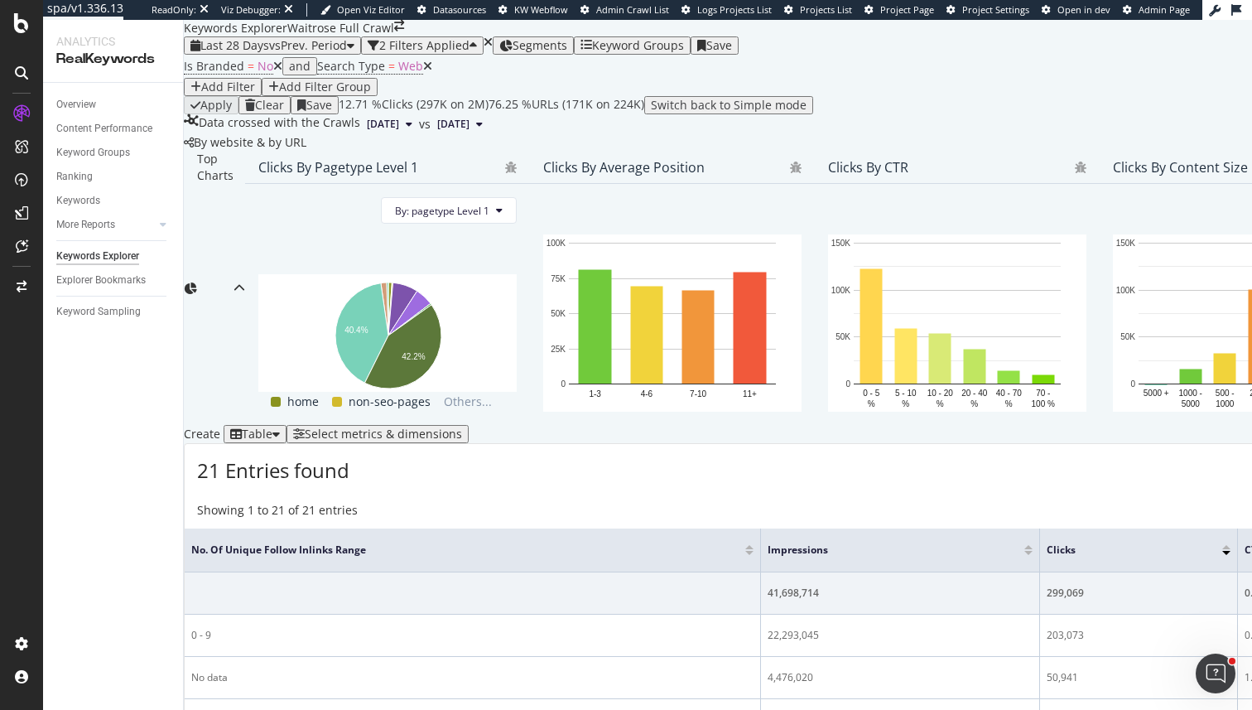
click at [462, 427] on div "Select metrics & dimensions" at bounding box center [377, 433] width 169 height 13
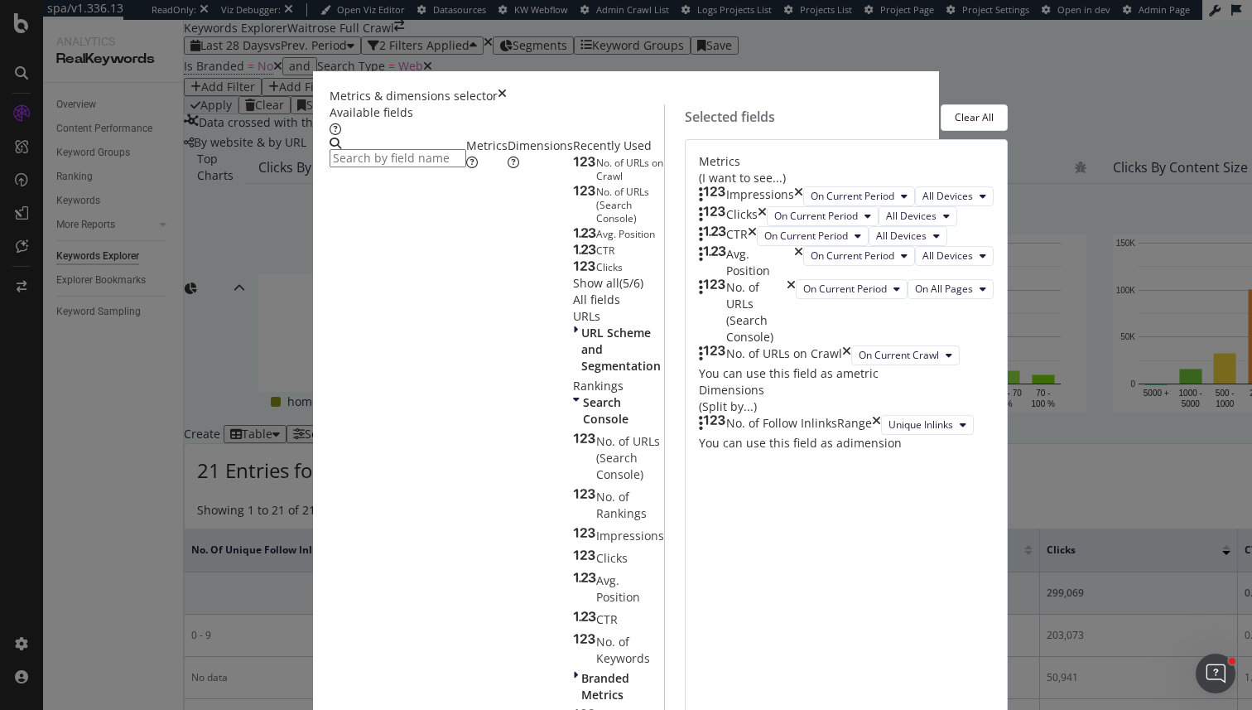
scroll to position [58, 0]
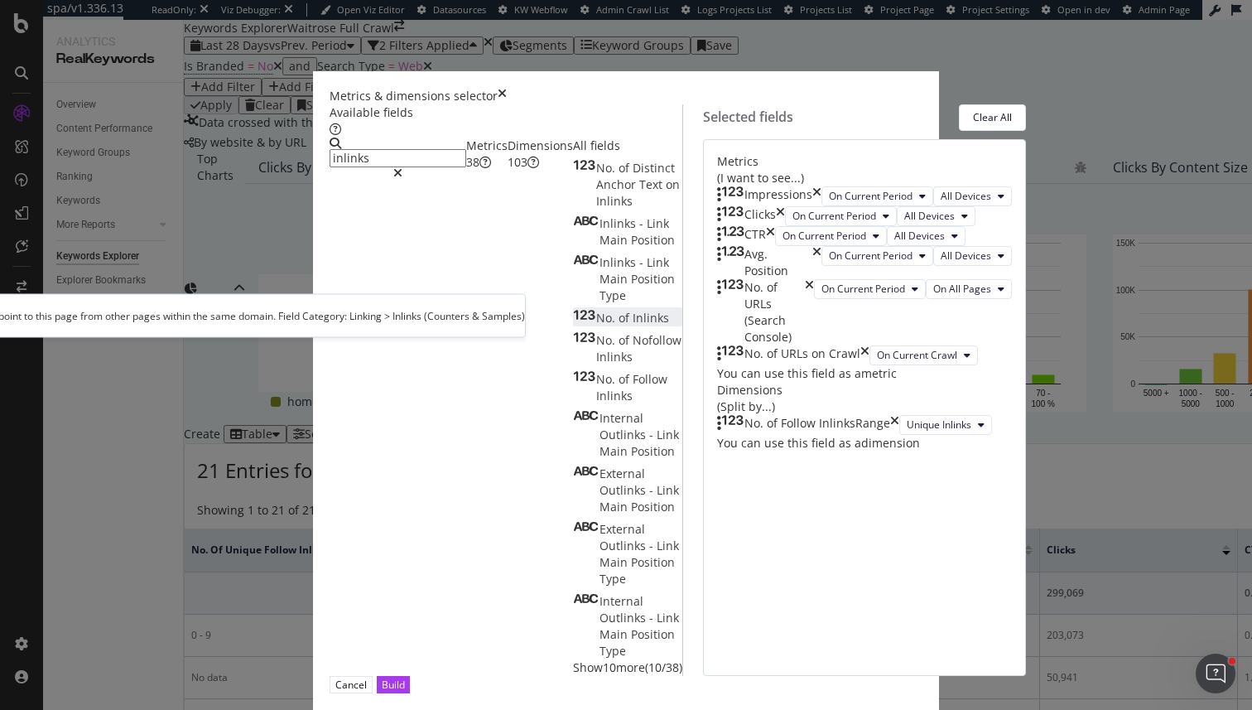
type input "inlinks"
click at [573, 325] on div "No. of Inlinks" at bounding box center [621, 318] width 96 height 17
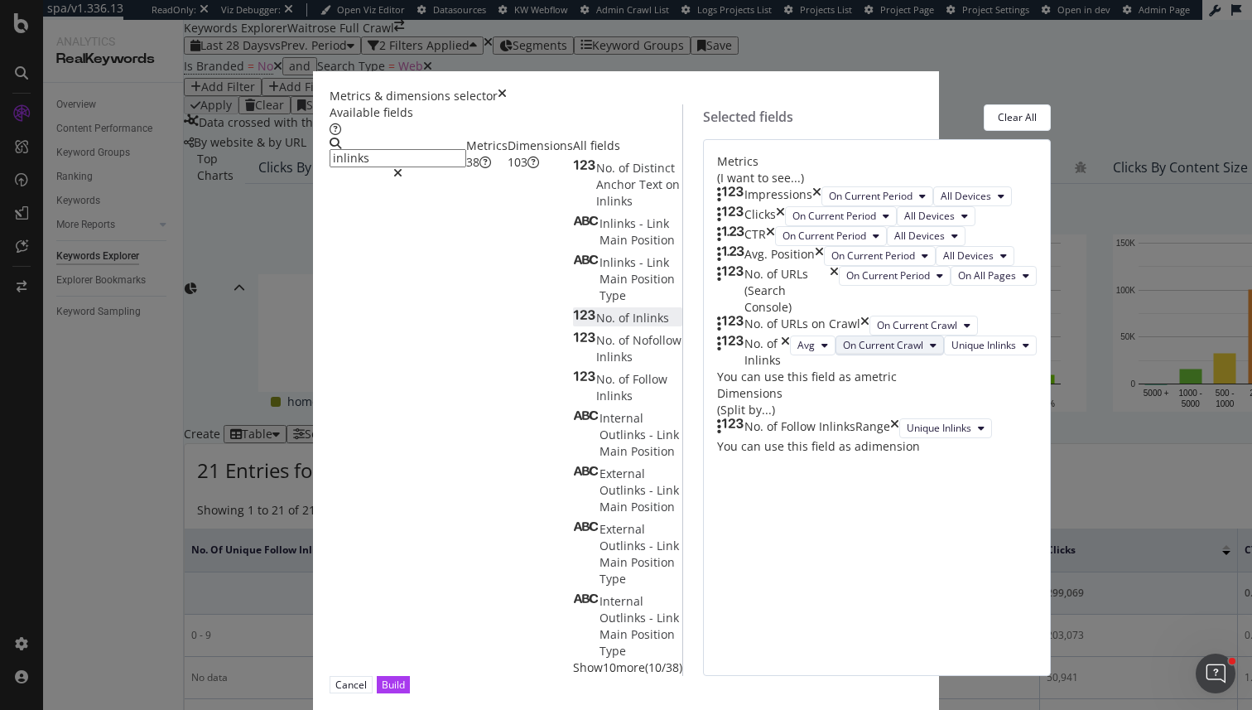
scroll to position [176, 0]
drag, startPoint x: 668, startPoint y: 394, endPoint x: 668, endPoint y: 533, distance: 139.1
click at [668, 534] on body "spa/v1.336.13 ReadOnly: Viz Debugger: Open Viz Editor Datasources KW Webflow Ad…" at bounding box center [626, 355] width 1252 height 710
drag, startPoint x: 668, startPoint y: 391, endPoint x: 670, endPoint y: 592, distance: 201.3
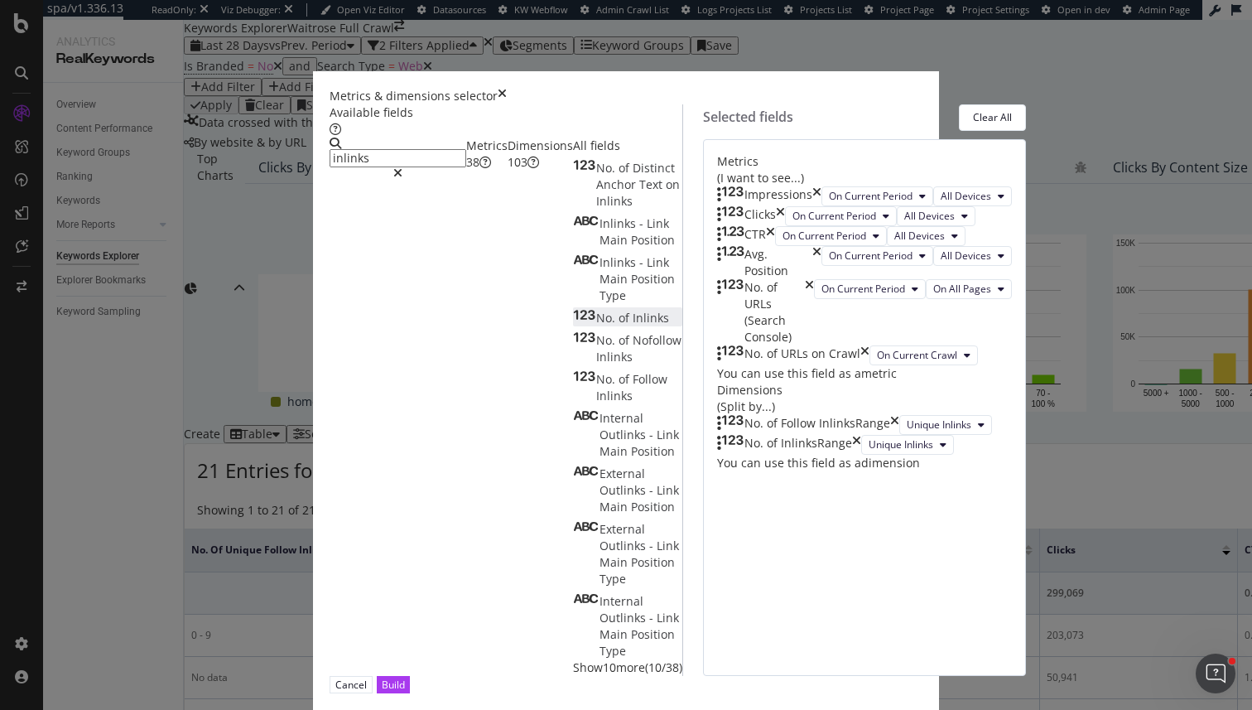
click at [717, 432] on icon "modal" at bounding box center [719, 423] width 4 height 17
click at [899, 435] on icon "times" at bounding box center [894, 425] width 9 height 20
click at [405, 677] on div "Build" at bounding box center [393, 684] width 23 height 14
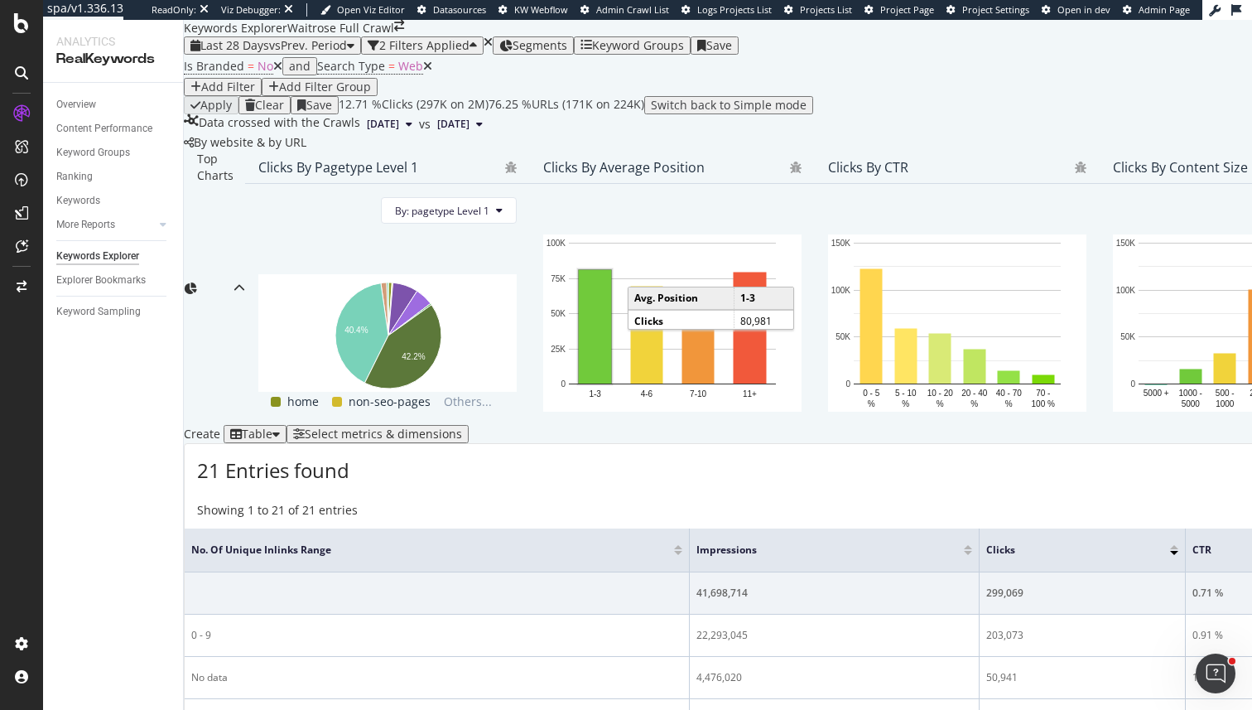
scroll to position [504, 0]
click at [337, 542] on span "No. of Unique Inlinks Range" at bounding box center [420, 549] width 458 height 15
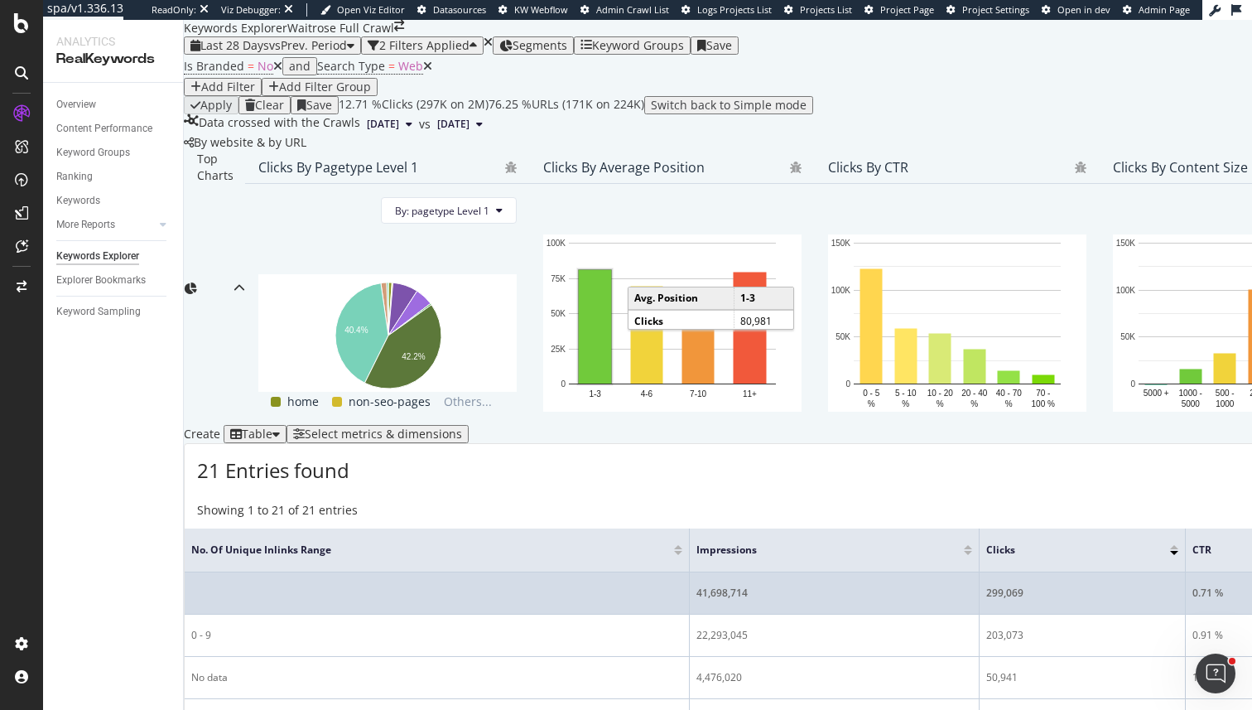
click at [388, 572] on td at bounding box center [437, 593] width 505 height 42
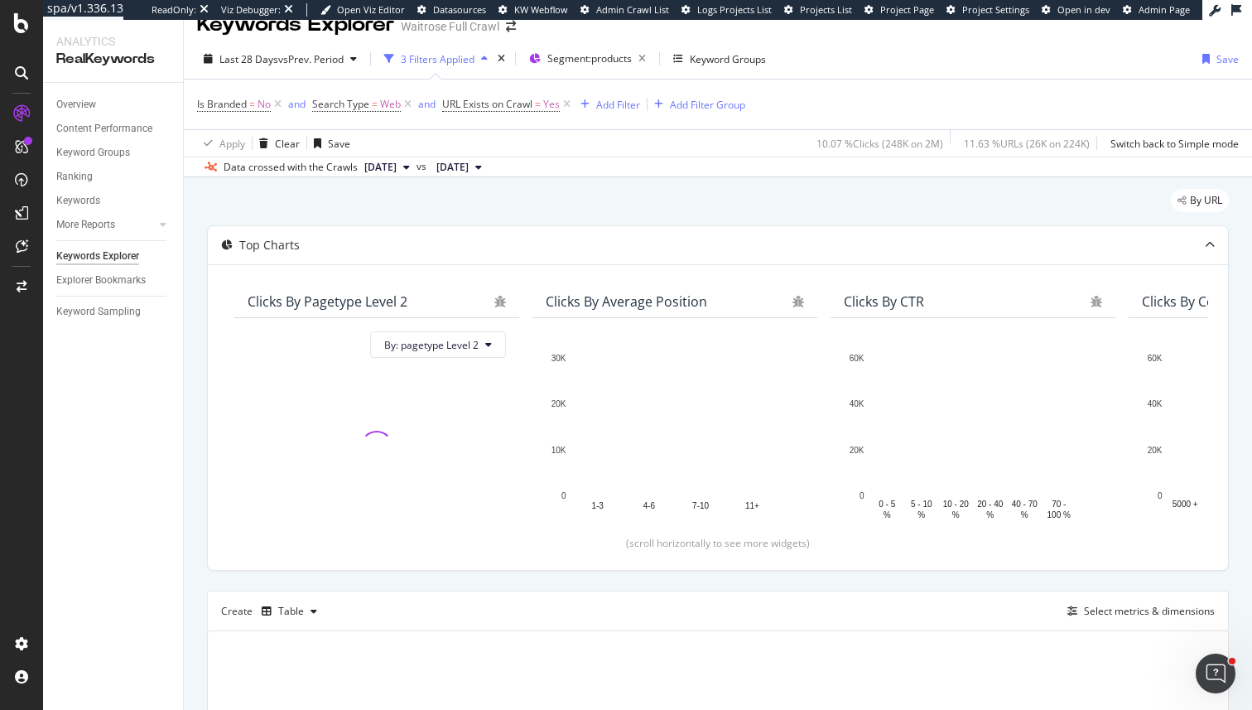
scroll to position [250, 0]
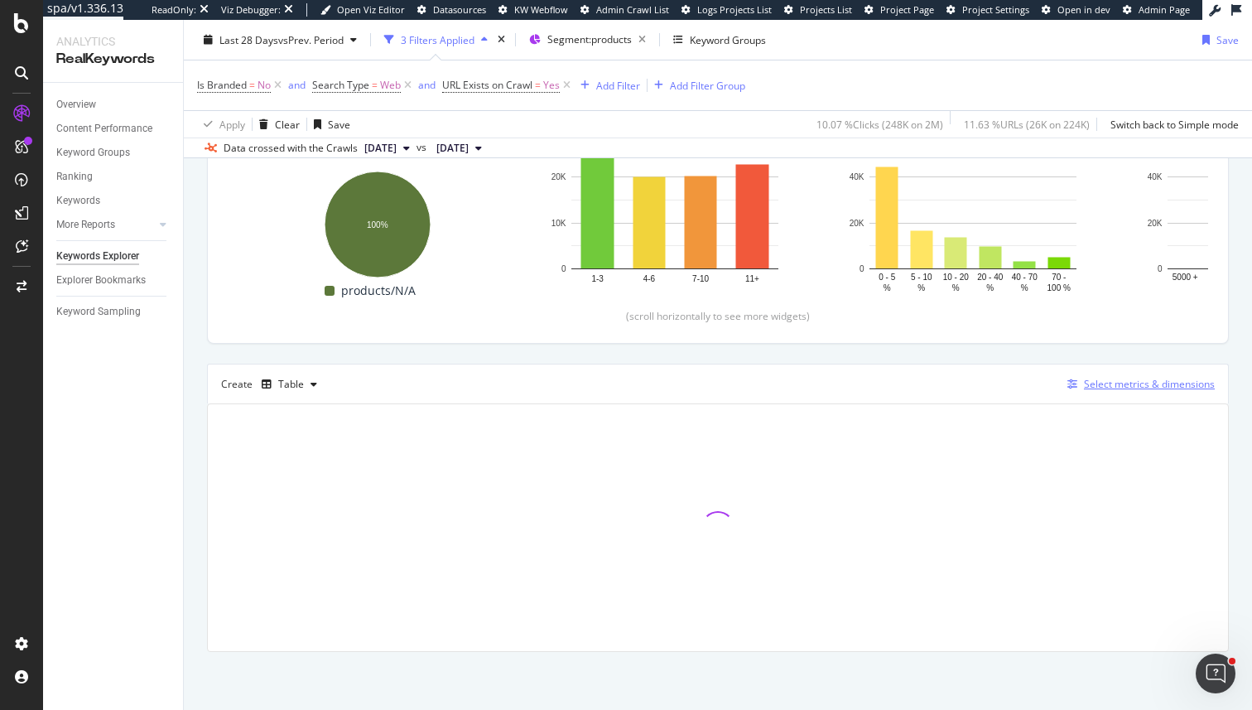
click at [1083, 393] on button "Select metrics & dimensions" at bounding box center [1138, 384] width 154 height 20
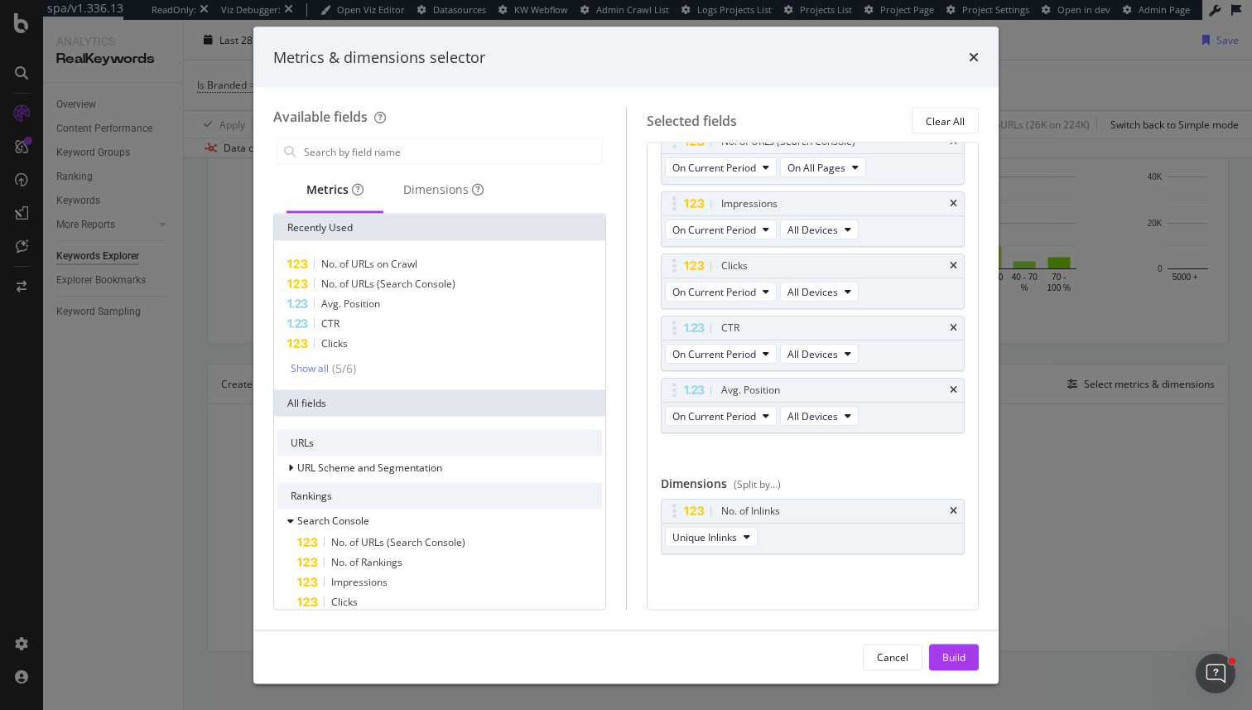
scroll to position [0, 0]
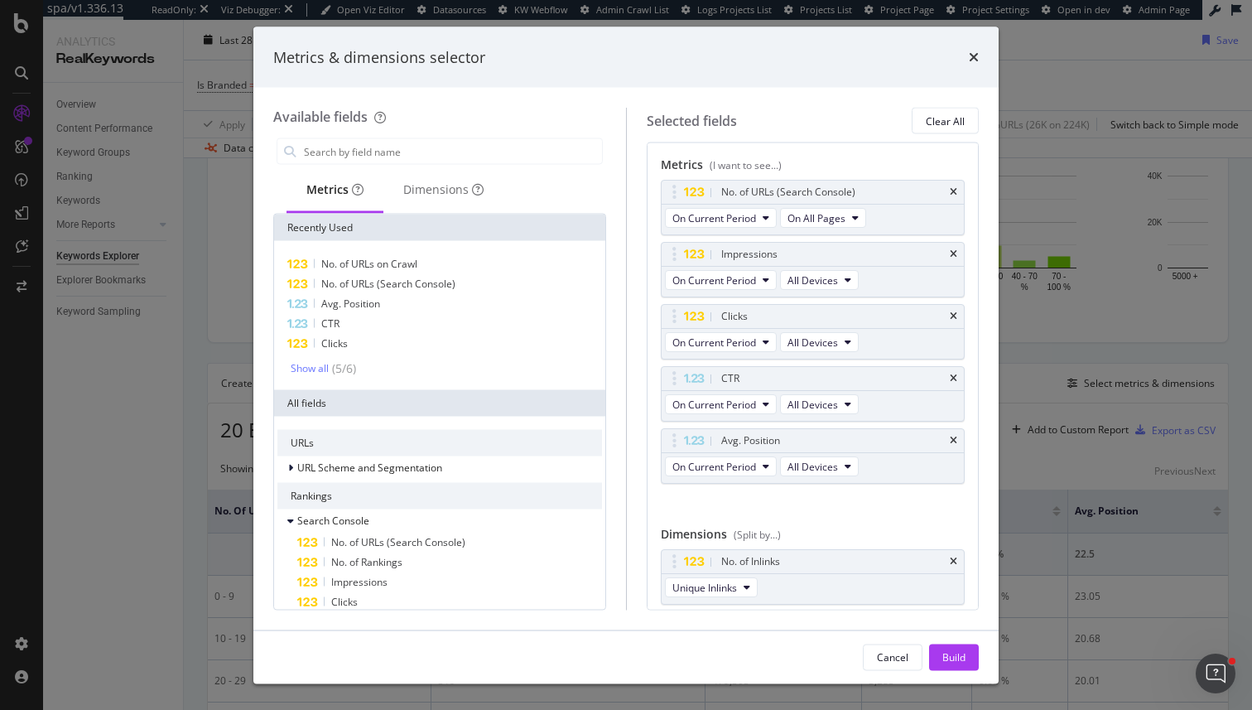
click at [1061, 196] on div "Metrics & dimensions selector Available fields Metrics Dimensions Recently Used…" at bounding box center [626, 355] width 1252 height 710
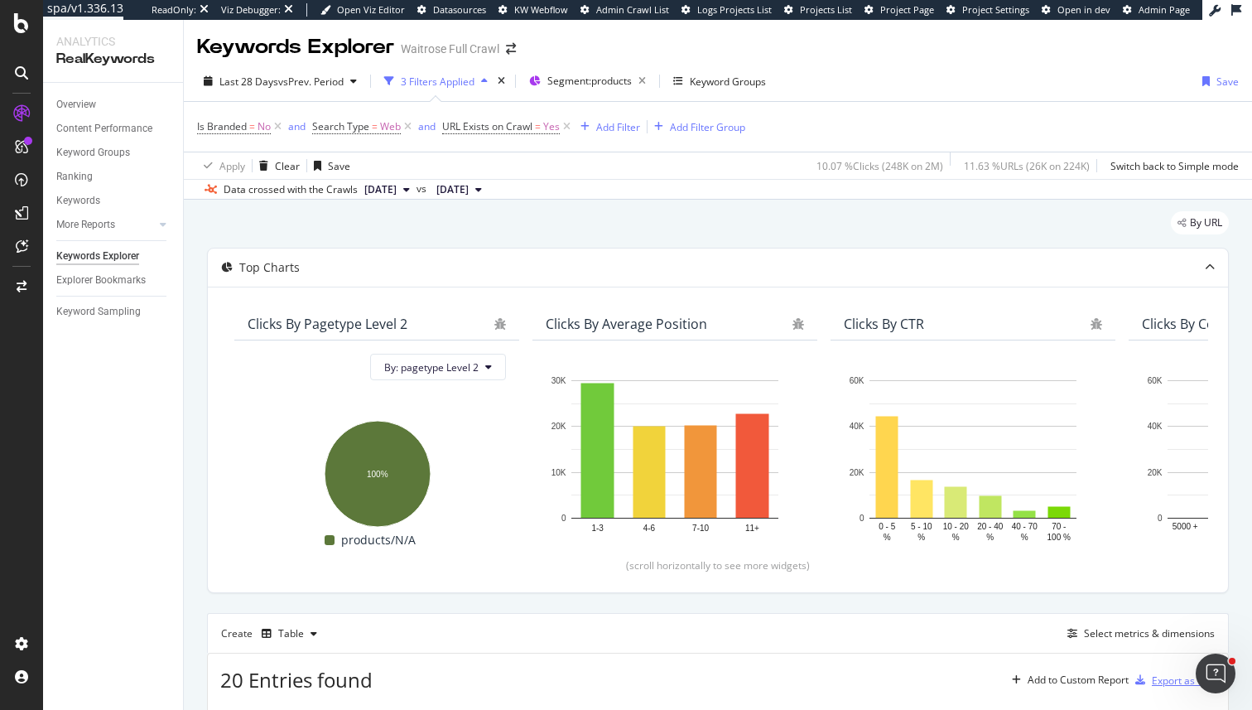
click at [1155, 673] on div "Export as CSV" at bounding box center [1184, 680] width 64 height 14
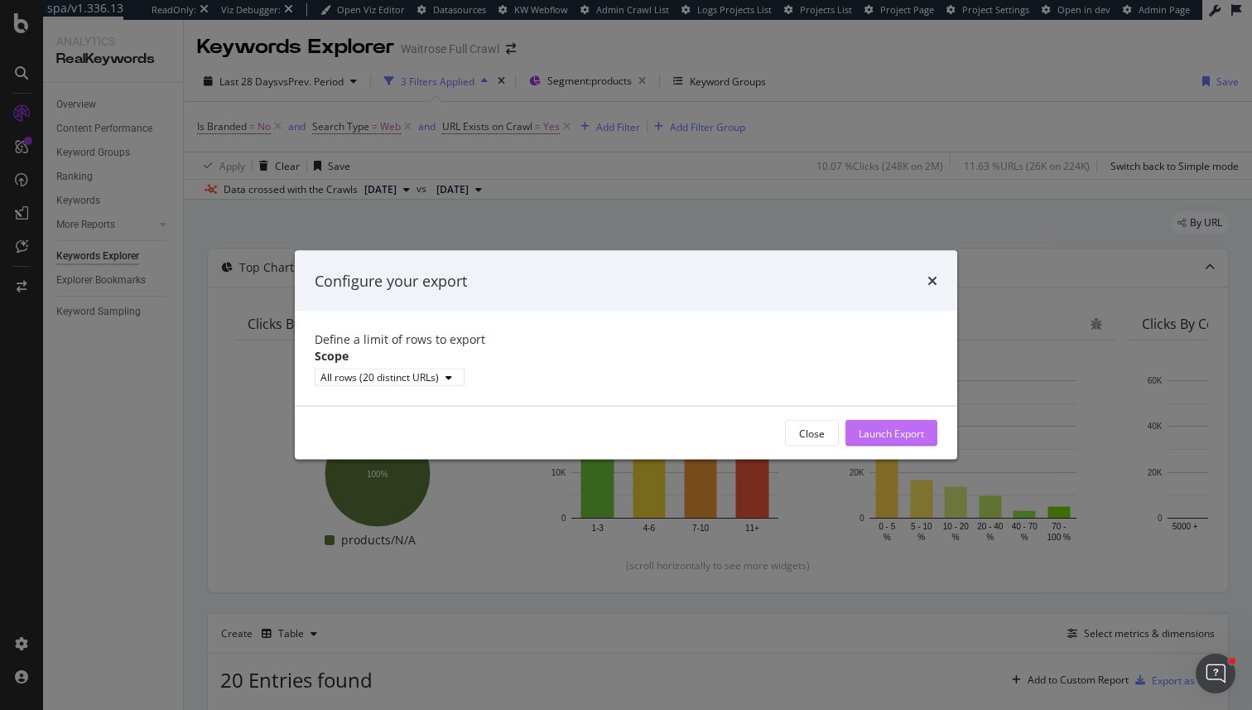
click at [907, 440] on div "Launch Export" at bounding box center [891, 433] width 65 height 14
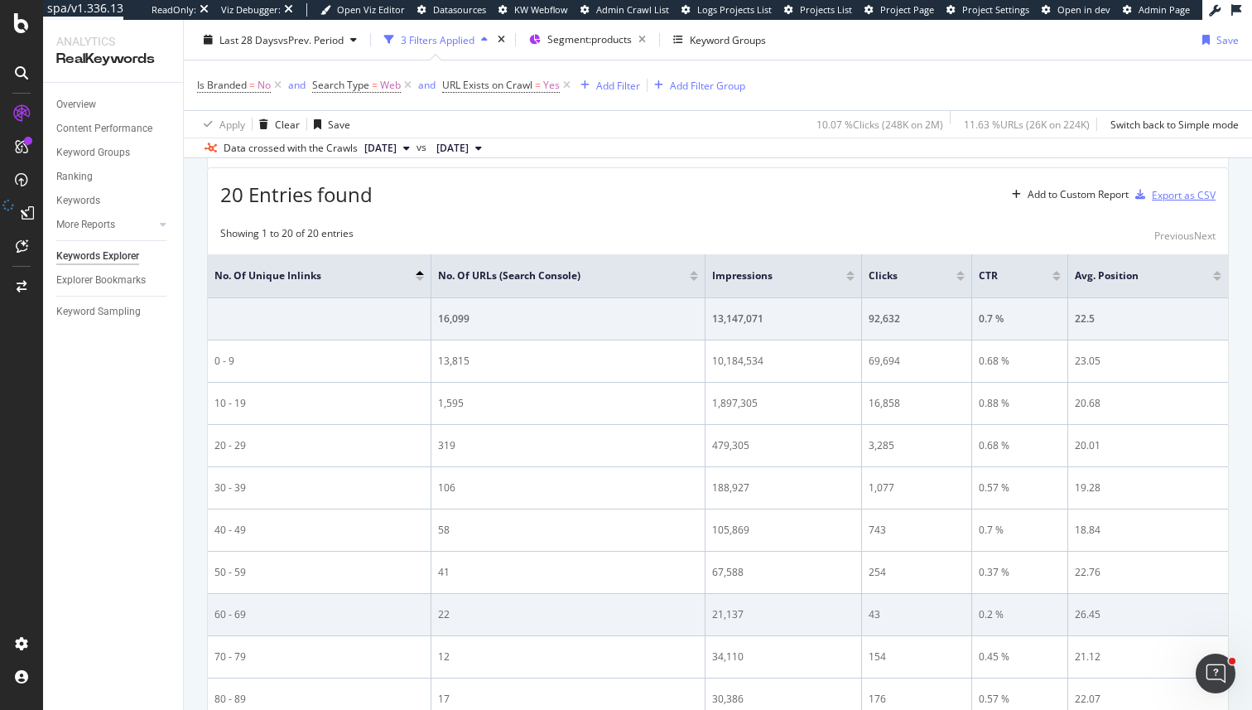
scroll to position [533, 0]
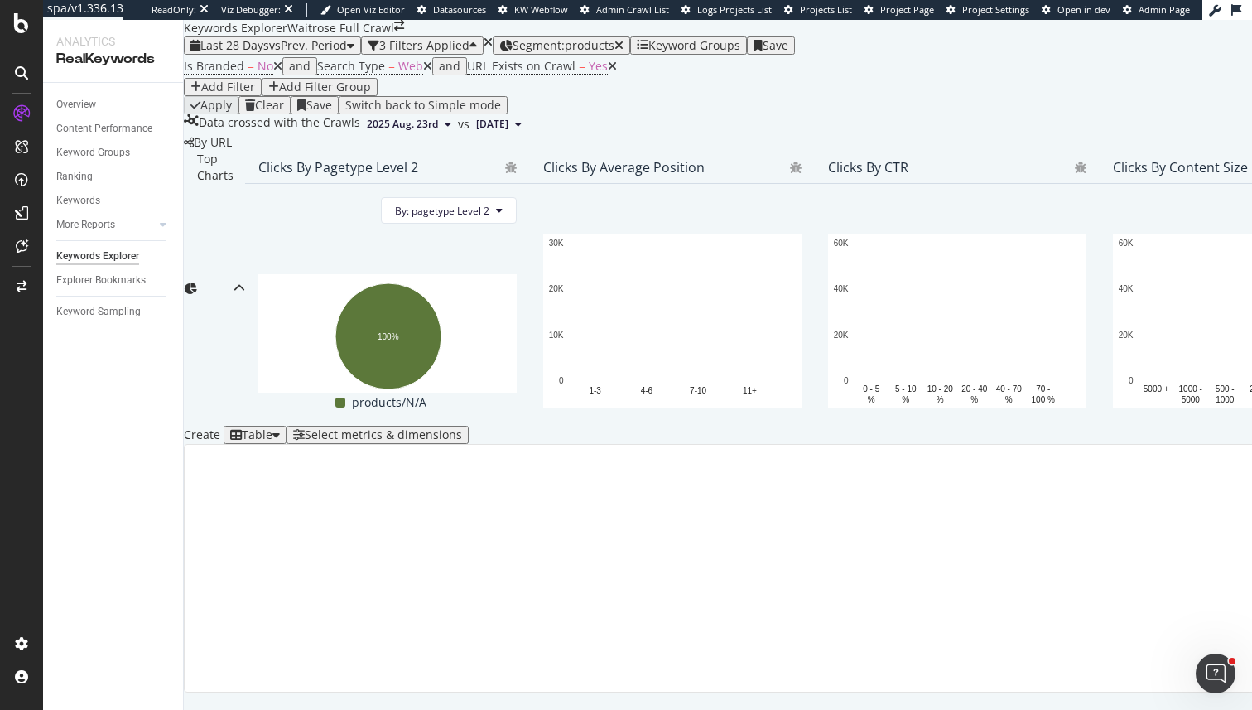
scroll to position [250, 0]
